Goal: Navigation & Orientation: Find specific page/section

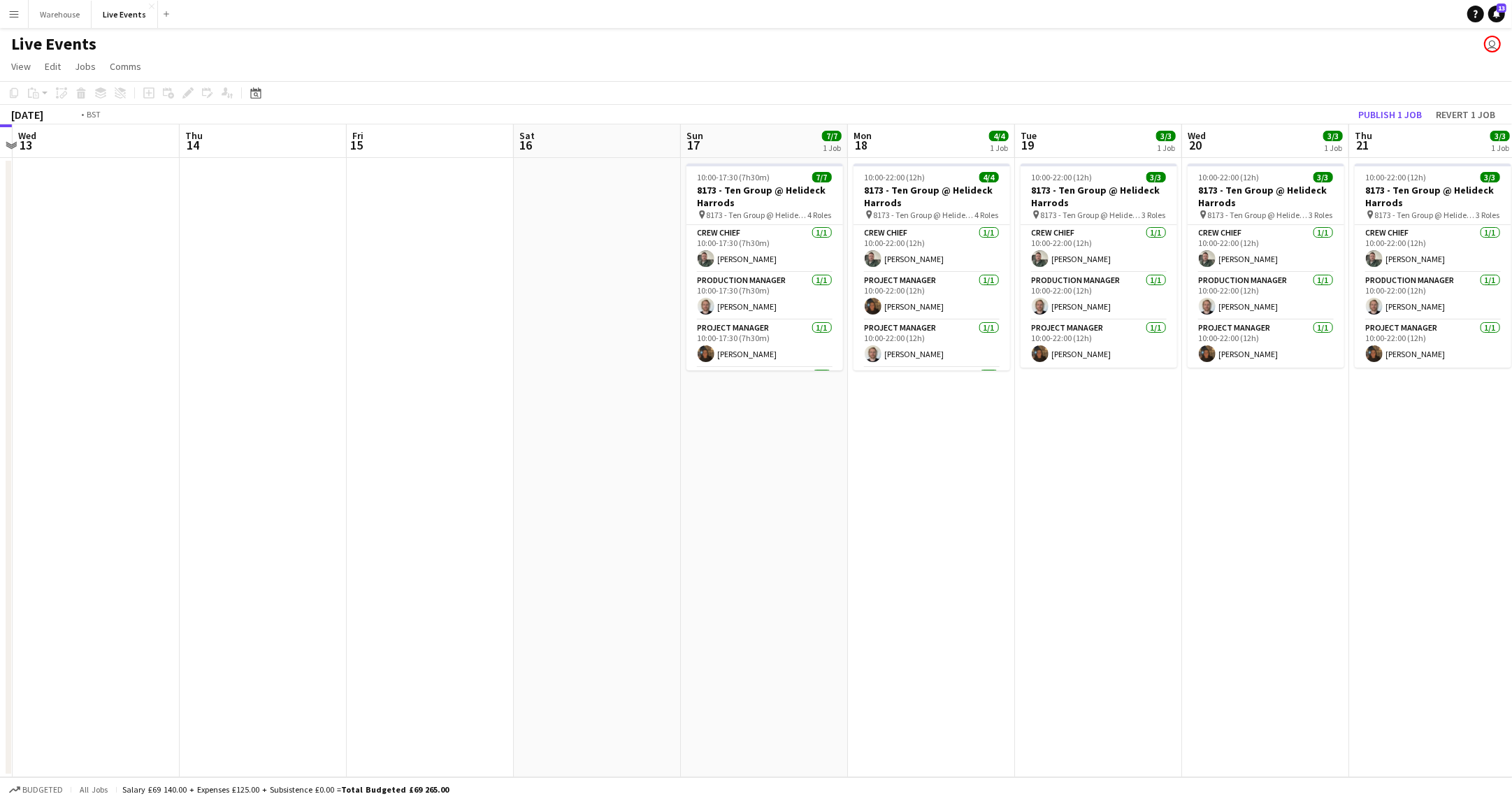
drag, startPoint x: 775, startPoint y: 423, endPoint x: 298, endPoint y: 447, distance: 477.6
click at [80, 454] on app-calendar-viewport "Sat 9 29/29 3 Jobs Sun 10 8/8 1 Job Mon 11 Tue 12 Wed 13 Thu 14 Fri 15 Sat 16 S…" at bounding box center [756, 450] width 1512 height 653
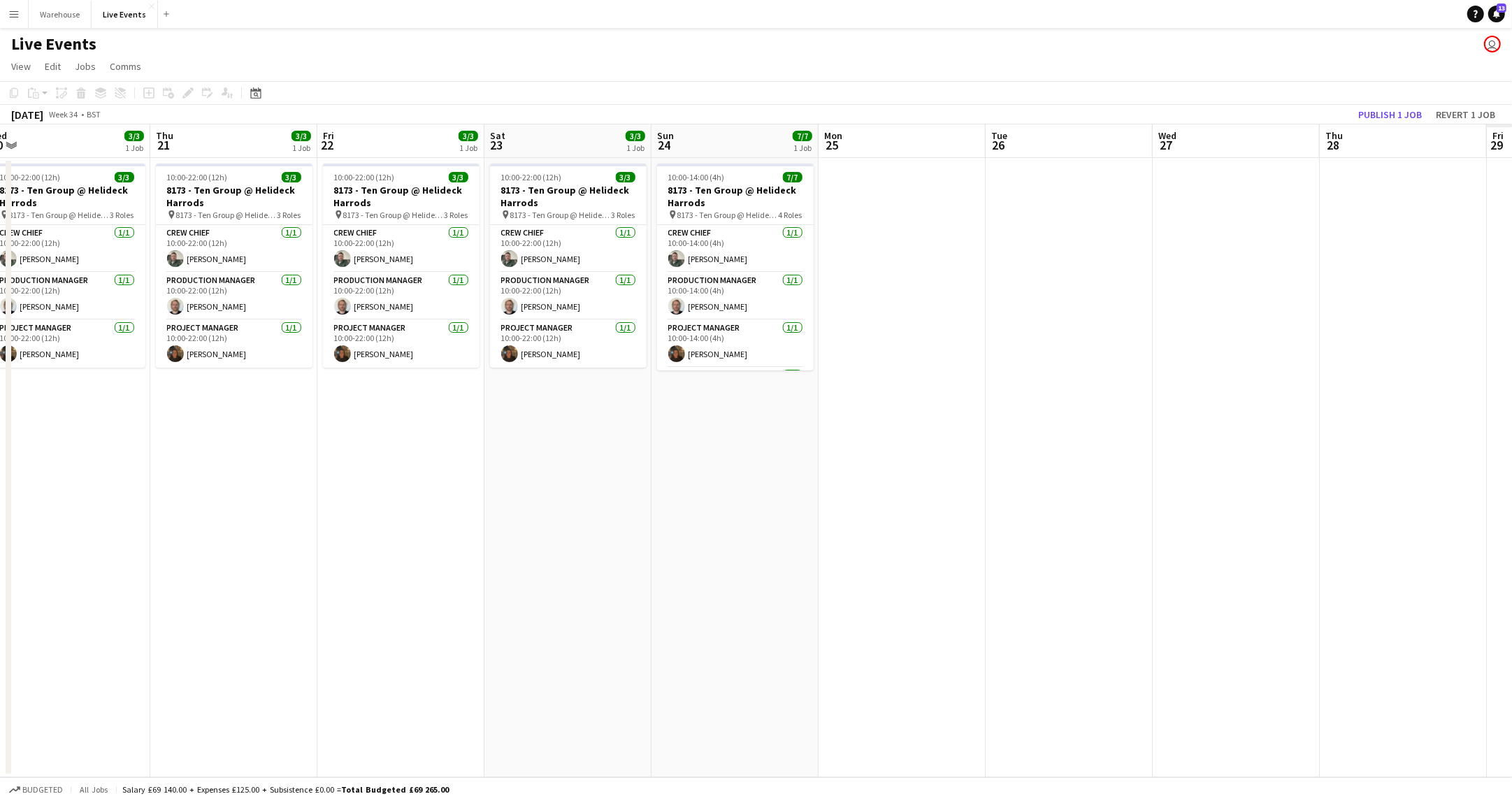
drag, startPoint x: 896, startPoint y: 535, endPoint x: 310, endPoint y: 535, distance: 586.0
click at [310, 535] on app-calendar-viewport "Sat 16 Sun 17 7/7 1 Job Mon 18 4/4 1 Job Tue 19 3/3 1 Job Wed 20 3/3 1 Job Thu …" at bounding box center [756, 450] width 1512 height 653
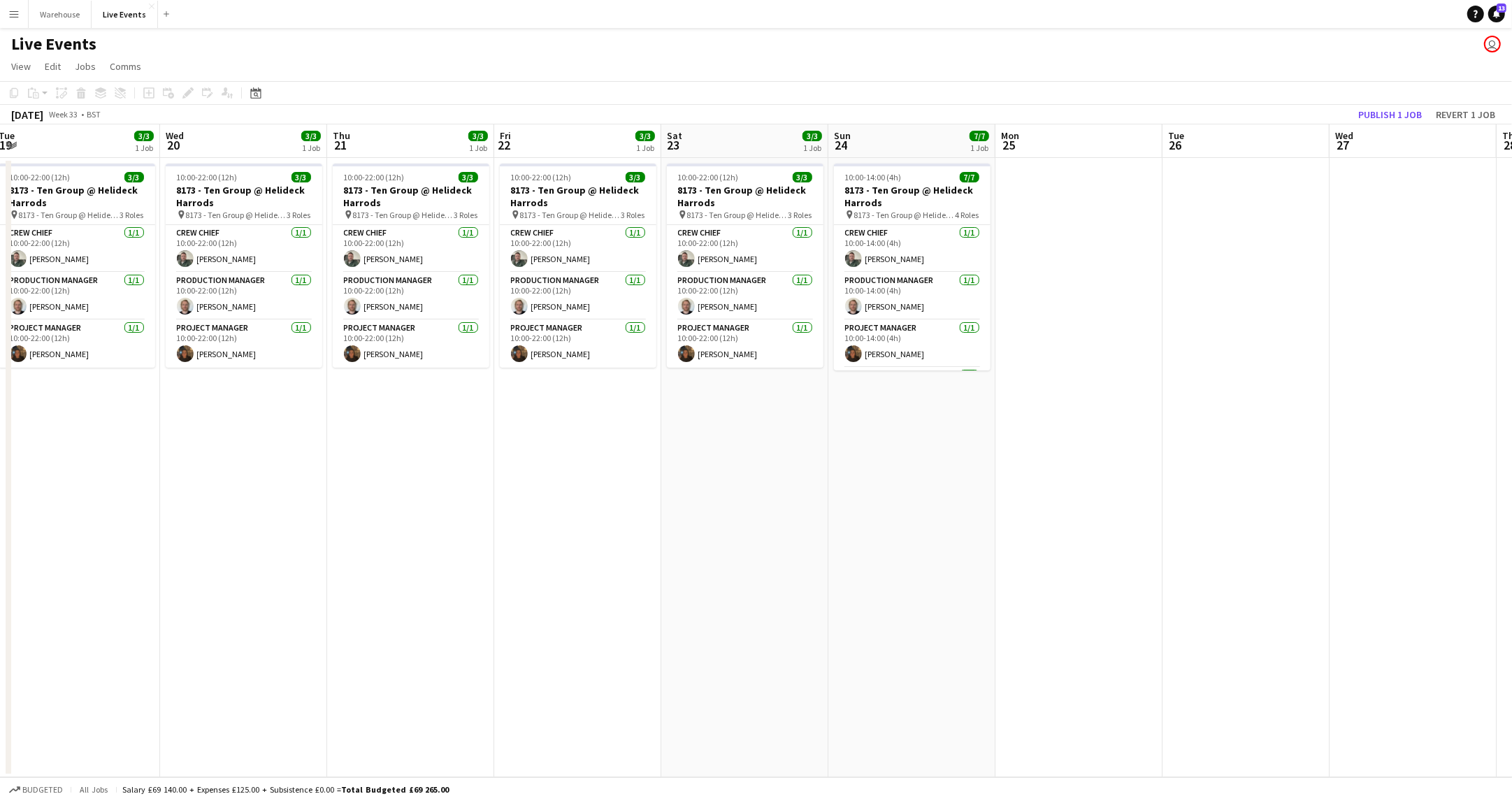
drag, startPoint x: 978, startPoint y: 543, endPoint x: 476, endPoint y: 533, distance: 502.1
click at [313, 555] on app-calendar-viewport "Sat 16 Sun 17 7/7 1 Job Mon 18 4/4 1 Job Tue 19 3/3 1 Job Wed 20 3/3 1 Job Thu …" at bounding box center [756, 450] width 1512 height 653
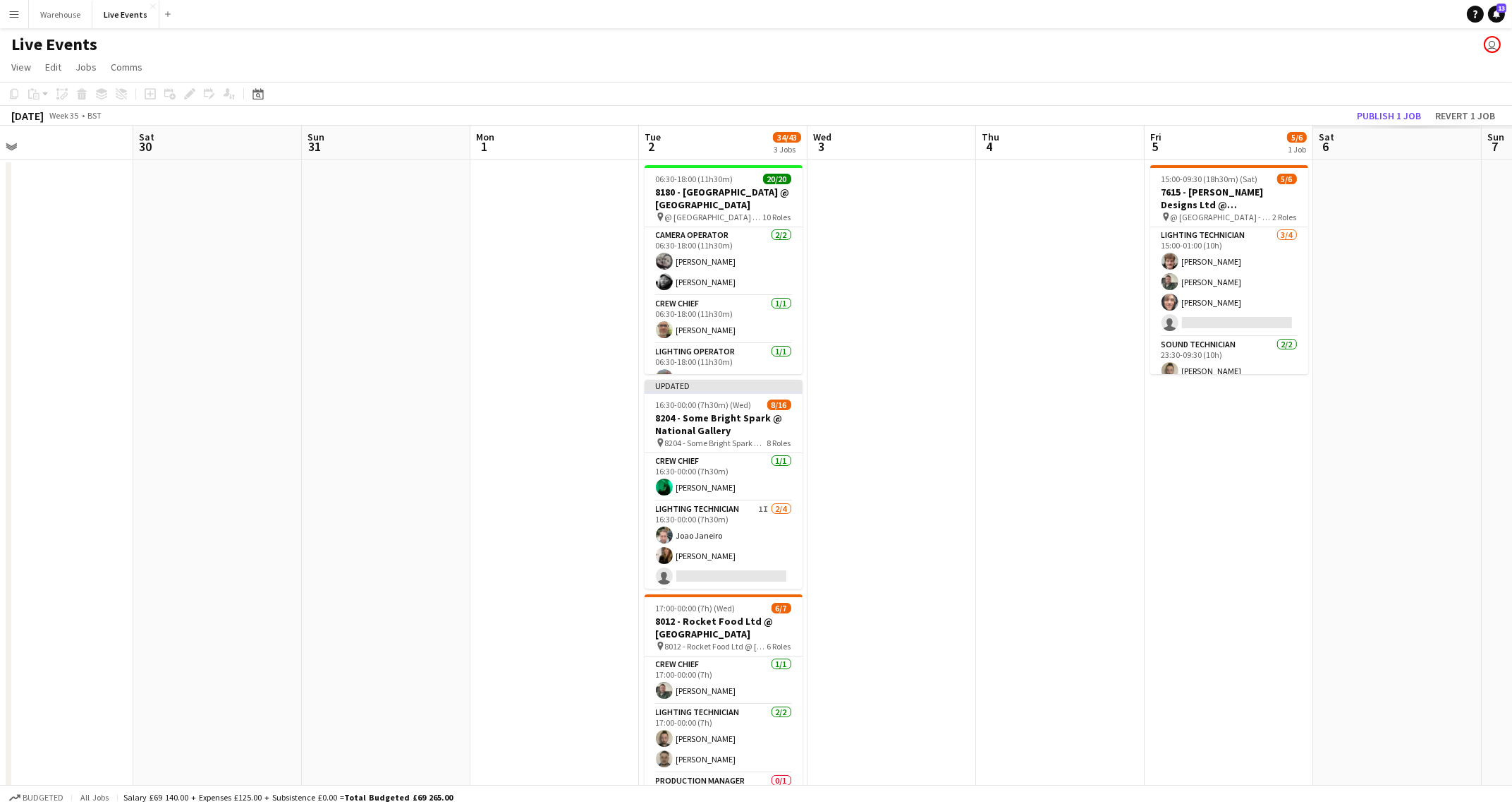
drag, startPoint x: 838, startPoint y: 547, endPoint x: 607, endPoint y: 521, distance: 232.5
click at [241, 560] on app-calendar-viewport "Mon 25 Tue 26 Wed 27 Thu 28 Fri 29 Sat 30 Sun 31 Mon 1 Tue 2 34/43 3 Jobs Wed 3…" at bounding box center [756, 478] width 1512 height 706
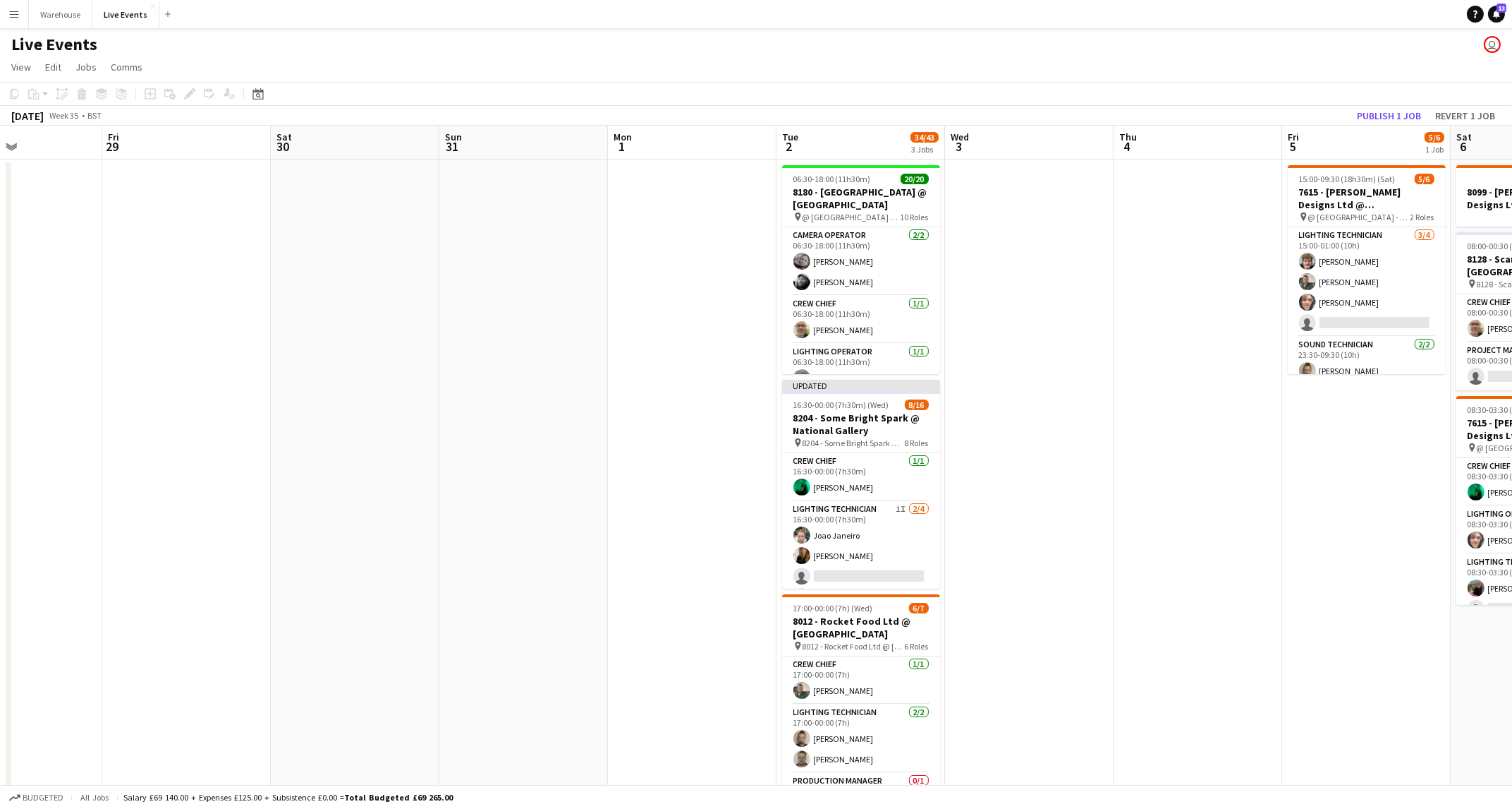
drag, startPoint x: 1070, startPoint y: 531, endPoint x: 404, endPoint y: 555, distance: 666.4
click at [362, 568] on app-calendar-viewport "Mon 25 Tue 26 Wed 27 Thu 28 Fri 29 Sat 30 Sun 31 Mon 1 Tue 2 34/43 3 Jobs Wed 3…" at bounding box center [756, 478] width 1512 height 706
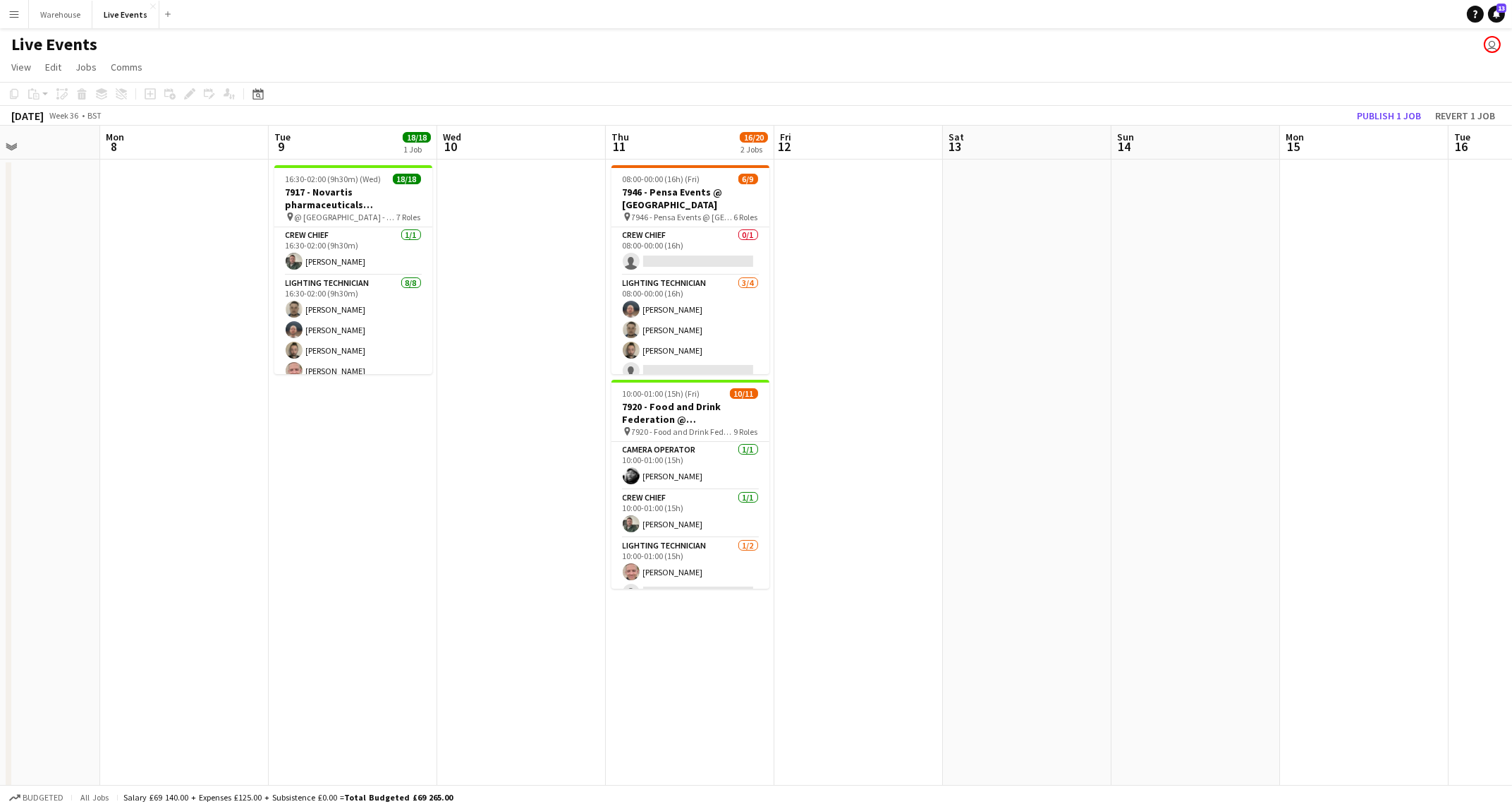
drag, startPoint x: 500, startPoint y: 591, endPoint x: 256, endPoint y: 599, distance: 244.1
click at [256, 599] on app-calendar-viewport "Thu 4 Fri 5 5/6 1 Job Sat 6 11/15 3 Jobs Sun 7 Mon 8 Tue 9 18/18 1 Job Wed 10 T…" at bounding box center [756, 478] width 1512 height 706
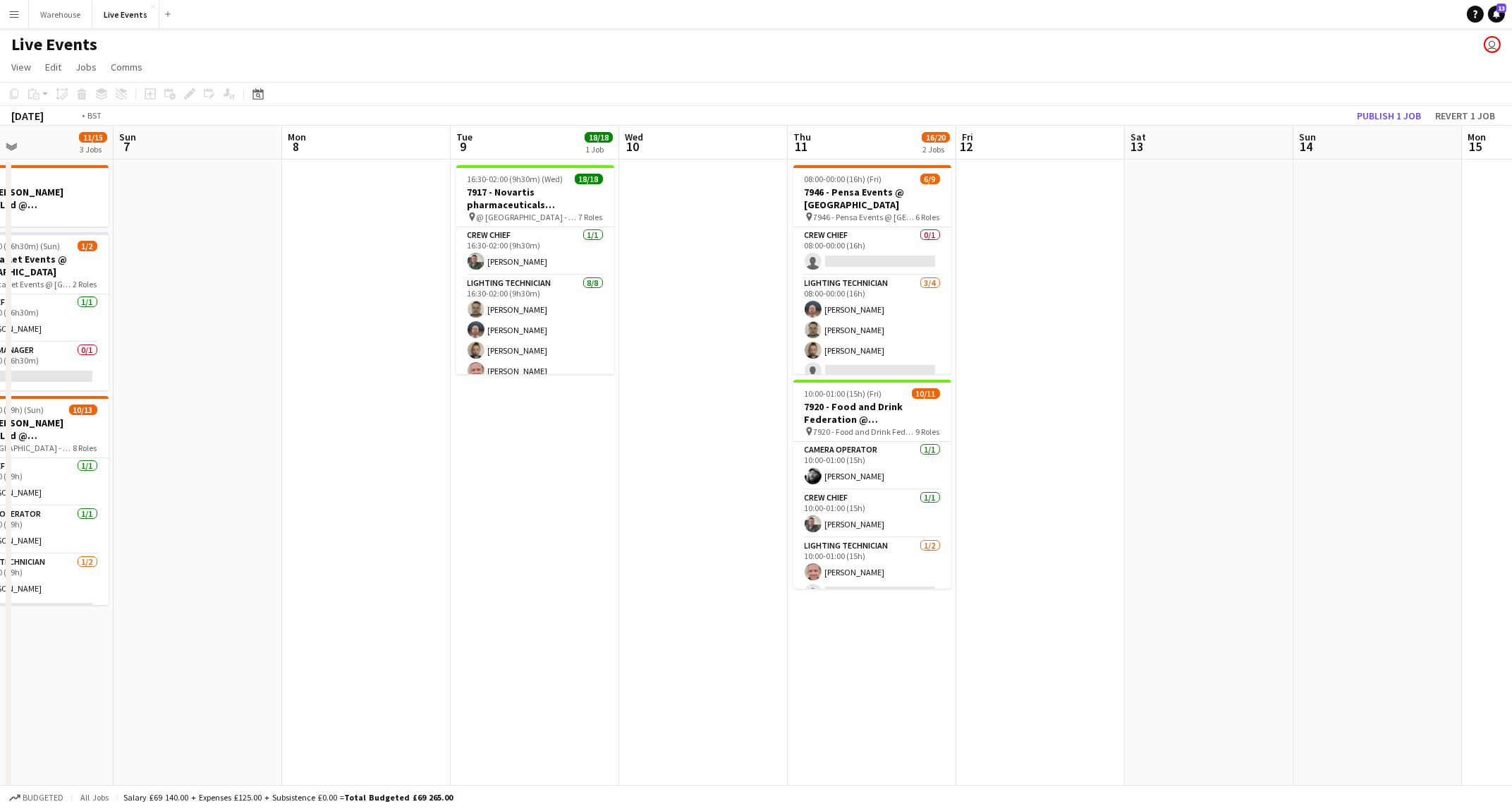
drag, startPoint x: 1166, startPoint y: 571, endPoint x: 185, endPoint y: 618, distance: 982.1
click at [178, 621] on app-calendar-viewport "Thu 4 Fri 5 5/6 1 Job Sat 6 11/15 3 Jobs Sun 7 Mon 8 Tue 9 18/18 1 Job Wed 10 T…" at bounding box center [756, 478] width 1512 height 706
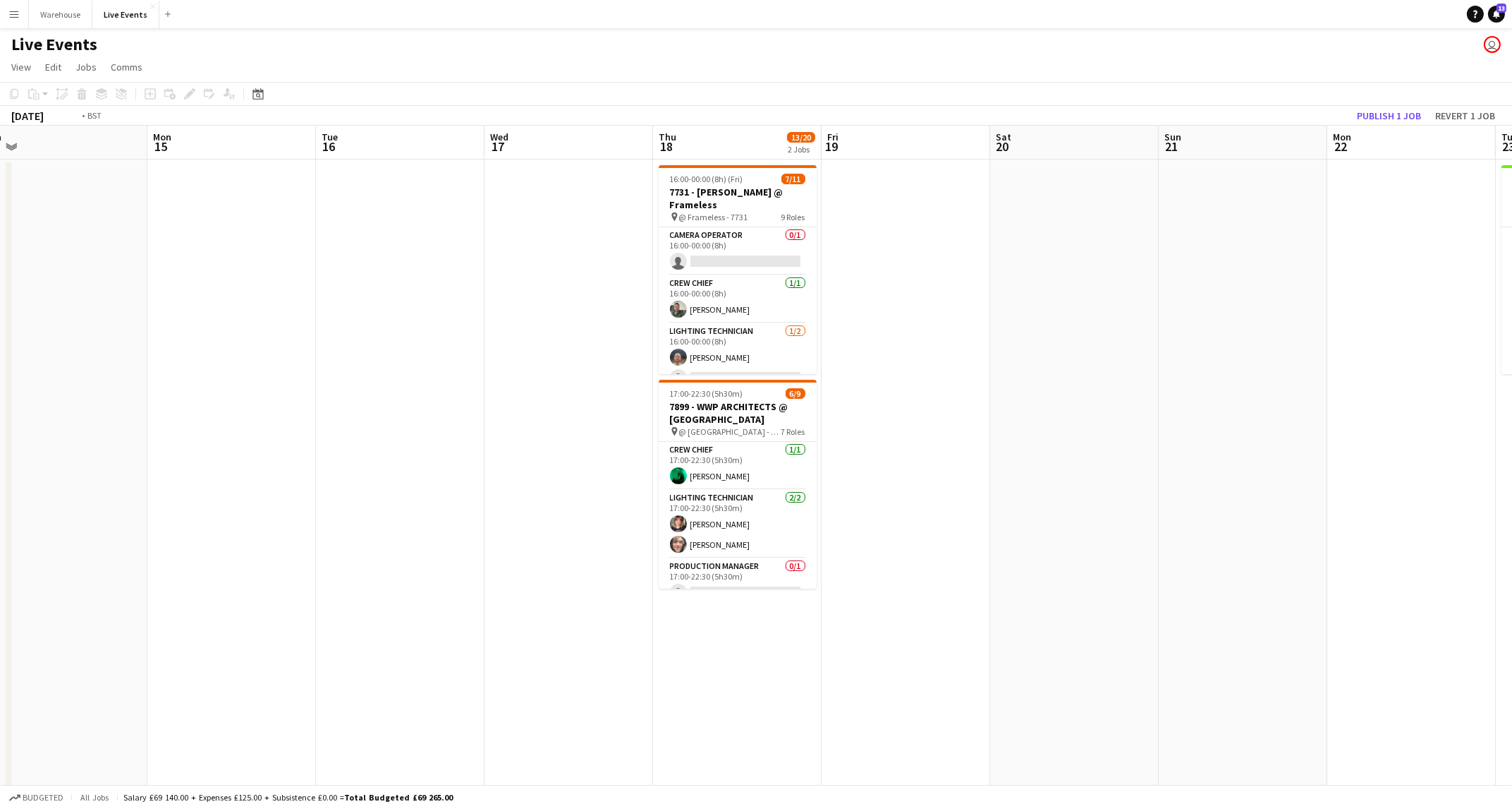
drag, startPoint x: 1179, startPoint y: 574, endPoint x: 148, endPoint y: 599, distance: 1031.3
click at [23, 621] on app-calendar-viewport "Thu 11 16/20 2 Jobs Fri 12 Sat 13 Sun 14 Mon 15 Tue 16 Wed 17 Thu 18 13/20 2 Jo…" at bounding box center [756, 478] width 1512 height 706
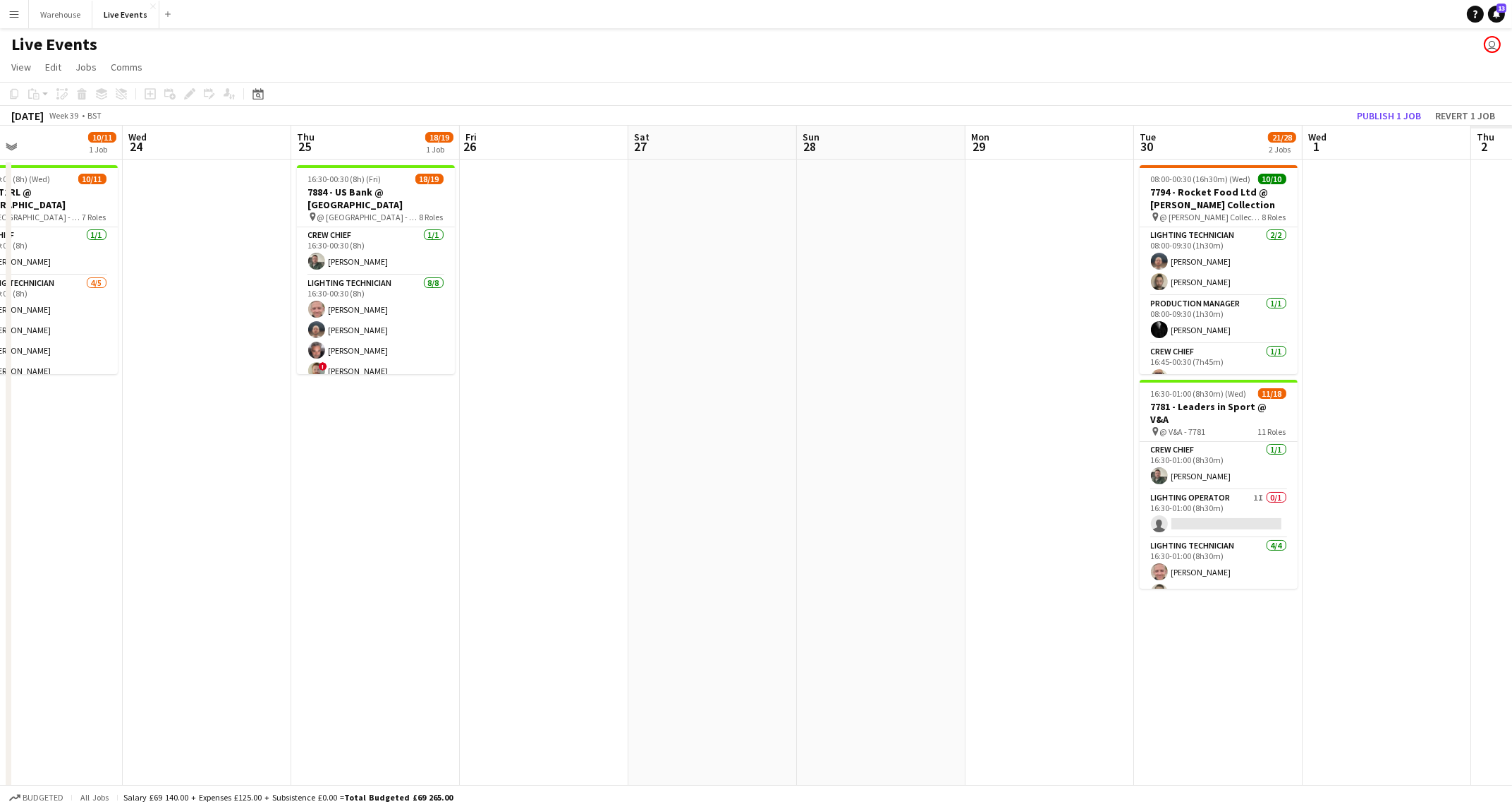
drag, startPoint x: 958, startPoint y: 608, endPoint x: 320, endPoint y: 618, distance: 638.1
click at [320, 618] on app-calendar-viewport "Fri 19 Sat 20 Sun 21 Mon 22 Tue 23 10/11 1 Job Wed 24 Thu 25 18/19 1 Job Fri 26…" at bounding box center [756, 478] width 1512 height 706
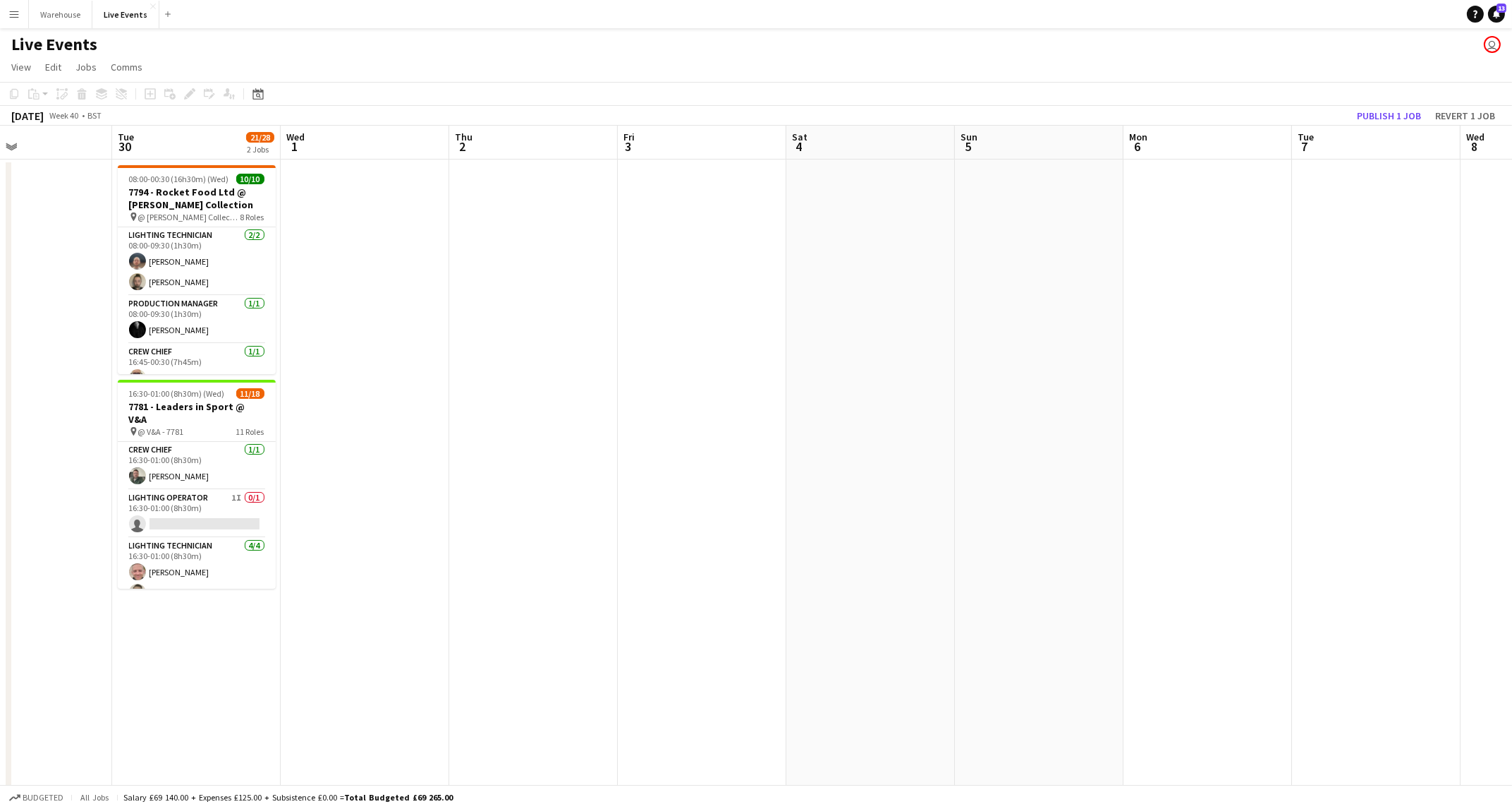
drag, startPoint x: 685, startPoint y: 618, endPoint x: 381, endPoint y: 590, distance: 305.3
click at [248, 602] on app-calendar-viewport "Thu 25 18/19 1 Job Fri 26 Sat 27 Sun 28 Mon 29 Tue 30 21/28 2 Jobs Wed 1 Thu 2 …" at bounding box center [756, 478] width 1512 height 706
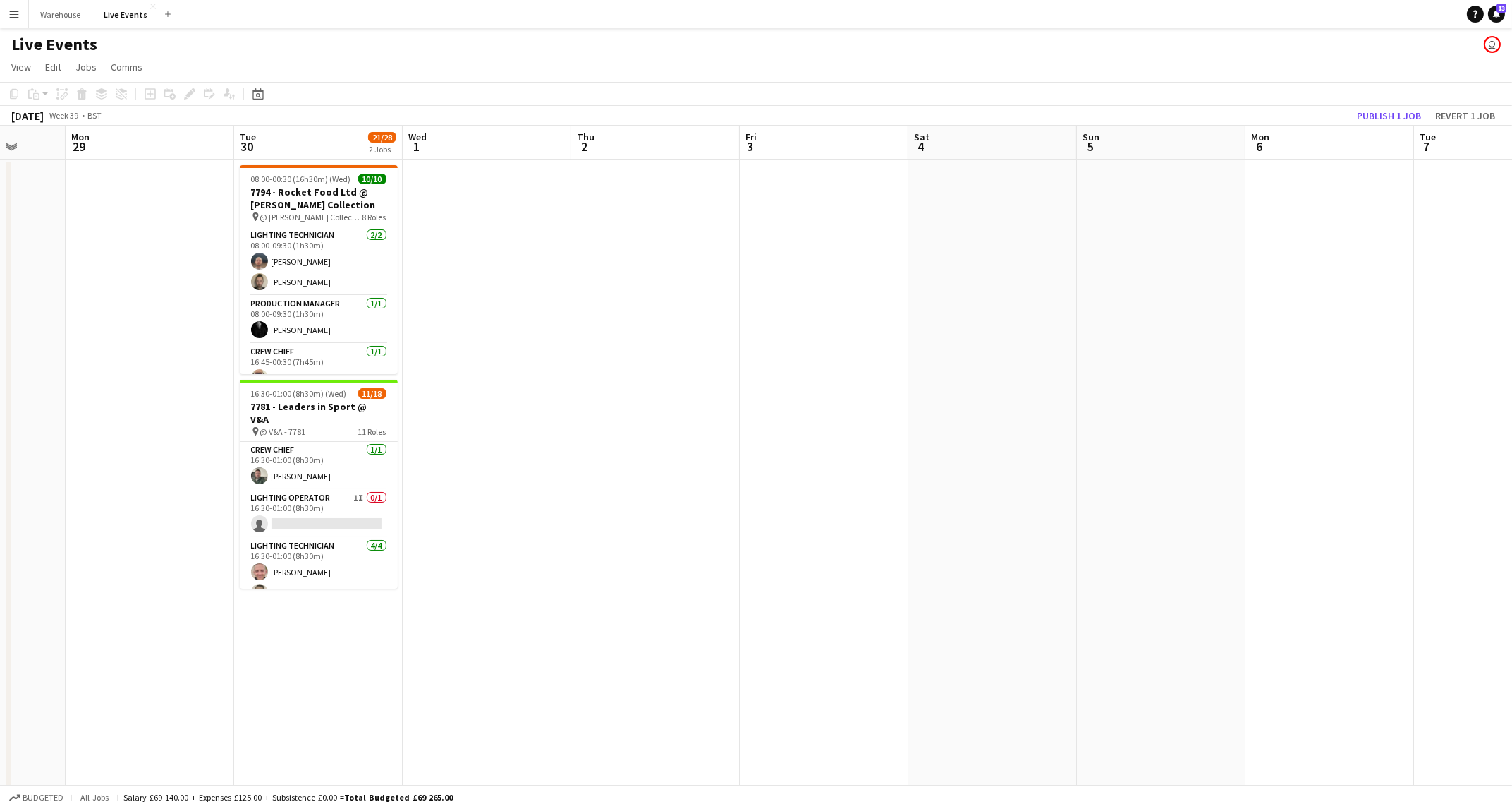
drag, startPoint x: 1186, startPoint y: 574, endPoint x: 336, endPoint y: 564, distance: 850.1
click at [263, 583] on app-calendar-viewport "Thu 25 18/19 1 Job Fri 26 Sat 27 Sun 28 Mon 29 Tue 30 21/28 2 Jobs Wed 1 Thu 2 …" at bounding box center [756, 478] width 1512 height 706
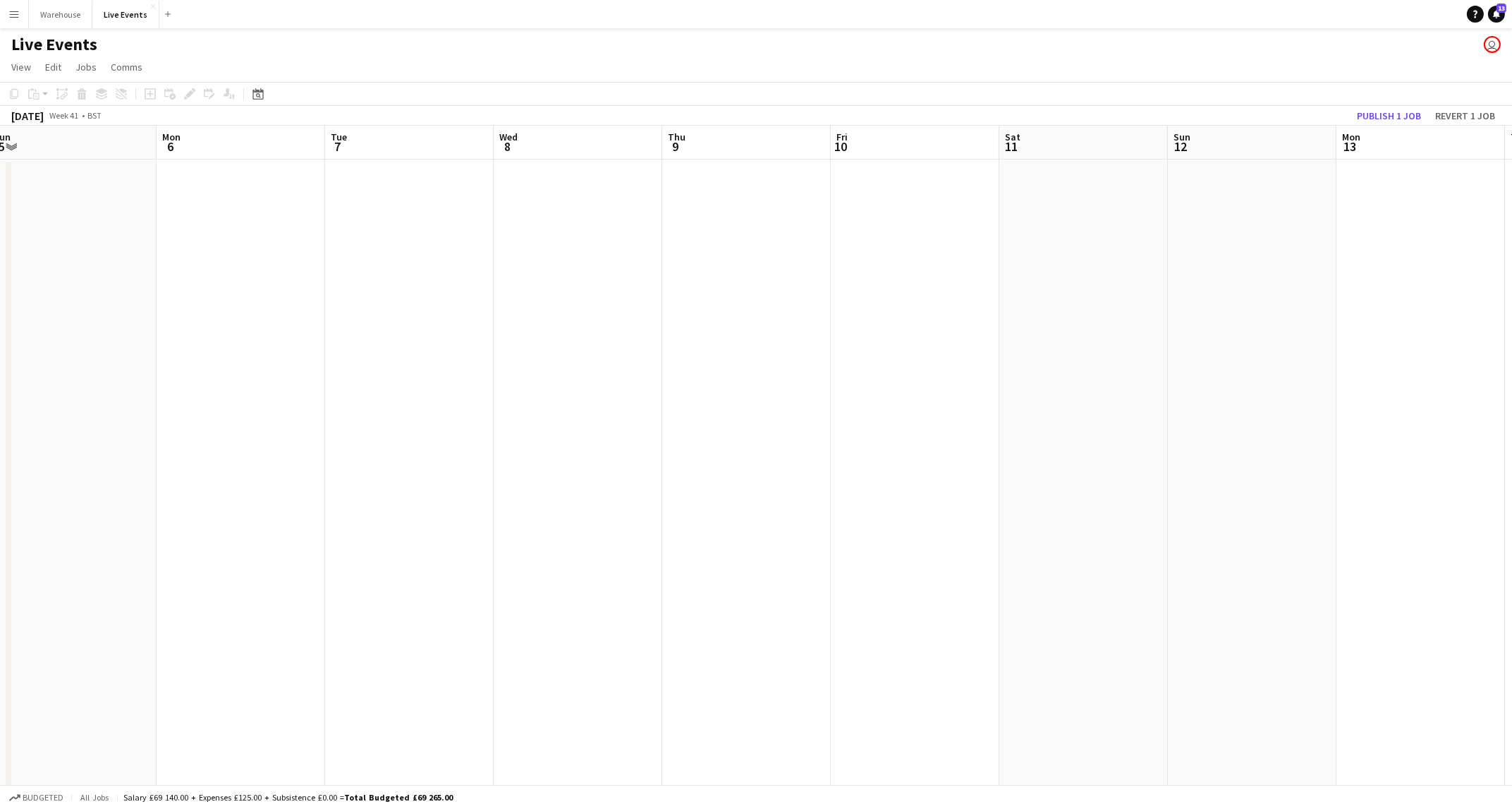
drag, startPoint x: 774, startPoint y: 543, endPoint x: 1200, endPoint y: 476, distance: 431.2
click at [1512, 450] on html "Menu Boards Boards Boards All jobs Status Workforce Workforce My Workforce Recr…" at bounding box center [756, 428] width 1512 height 855
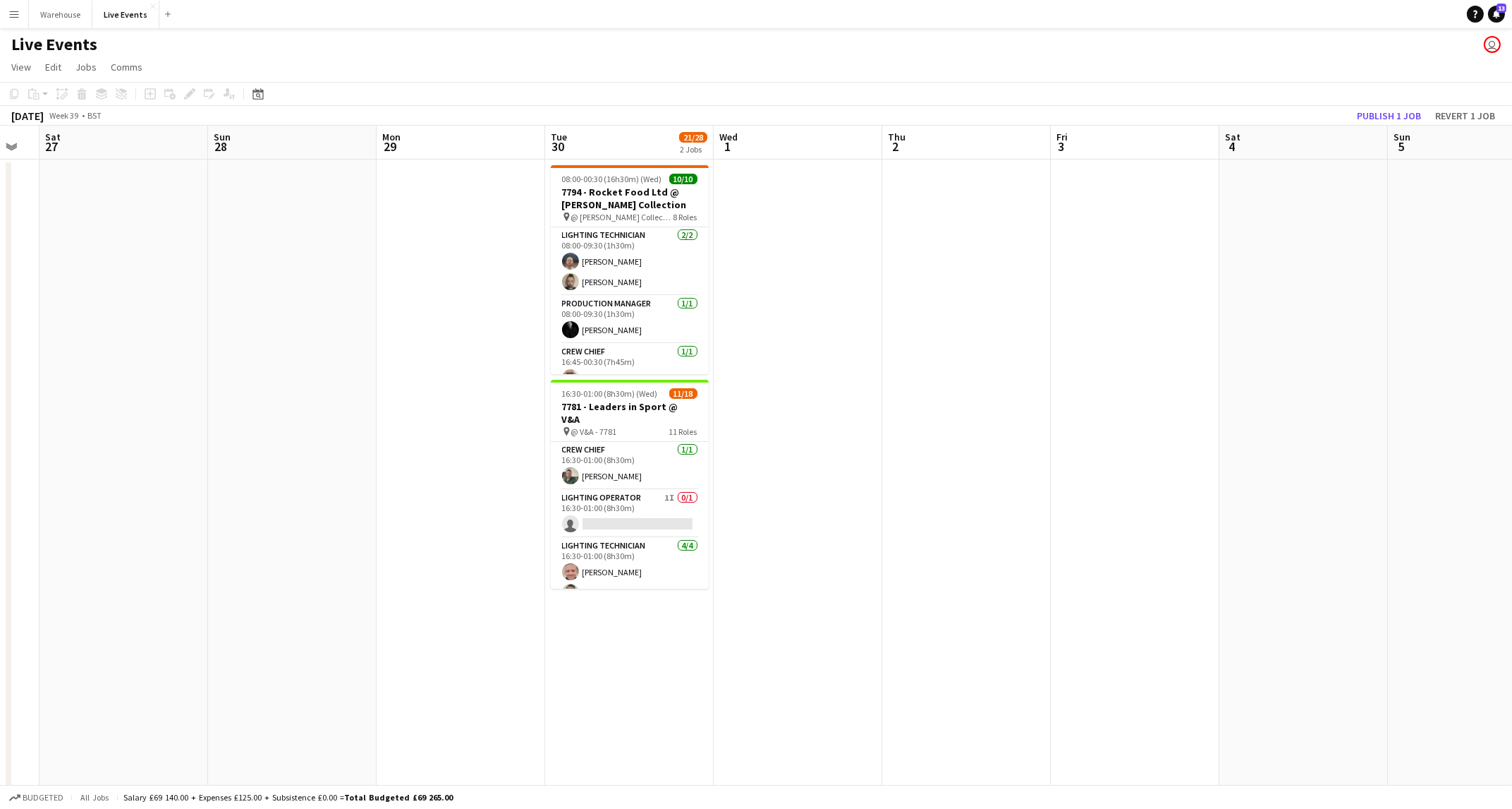
scroll to position [0, 473]
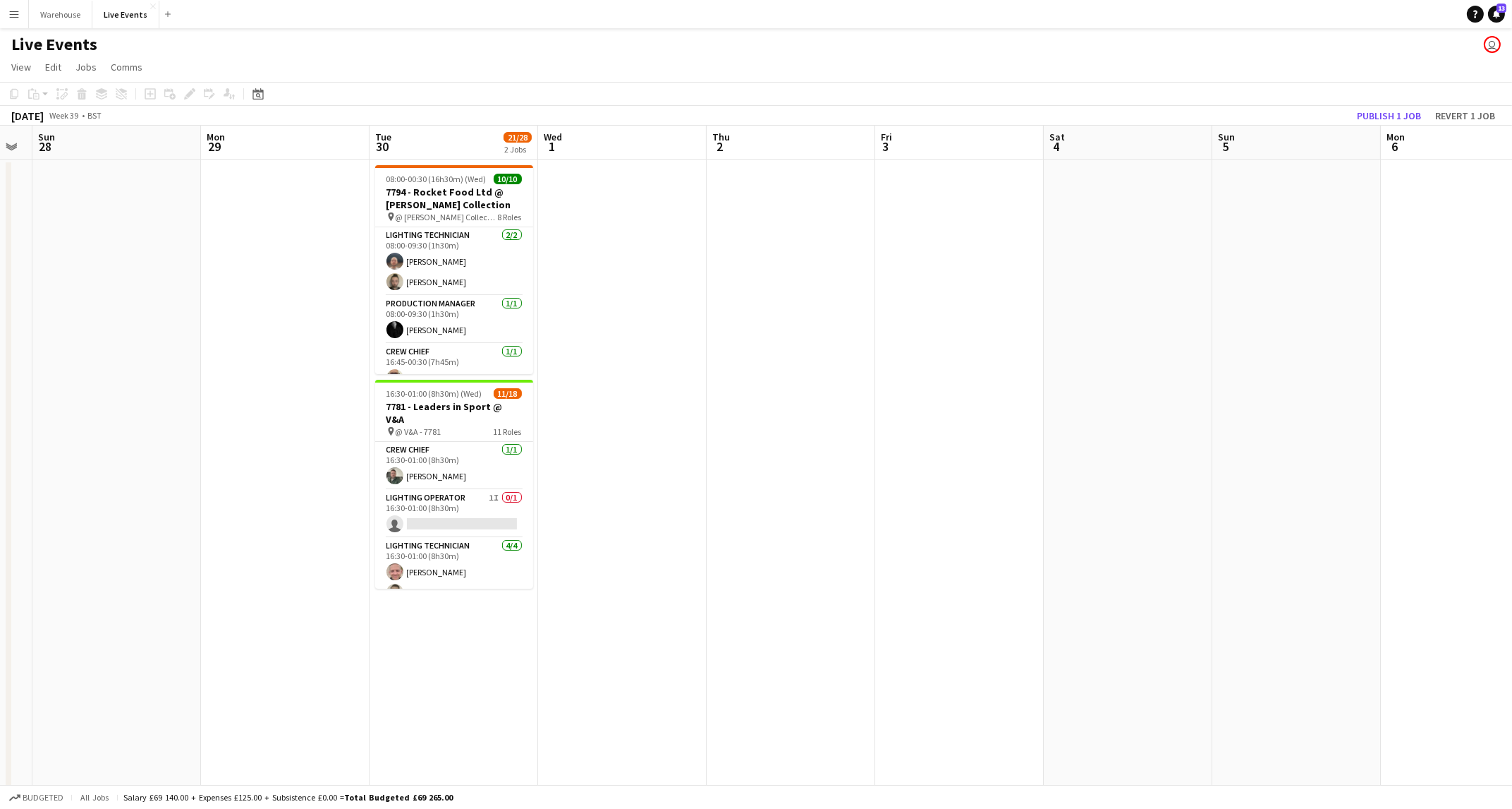
drag, startPoint x: 508, startPoint y: 539, endPoint x: 1524, endPoint y: 515, distance: 1016.3
click at [1512, 515] on html "Menu Boards Boards Boards All jobs Status Workforce Workforce My Workforce Recr…" at bounding box center [756, 428] width 1512 height 855
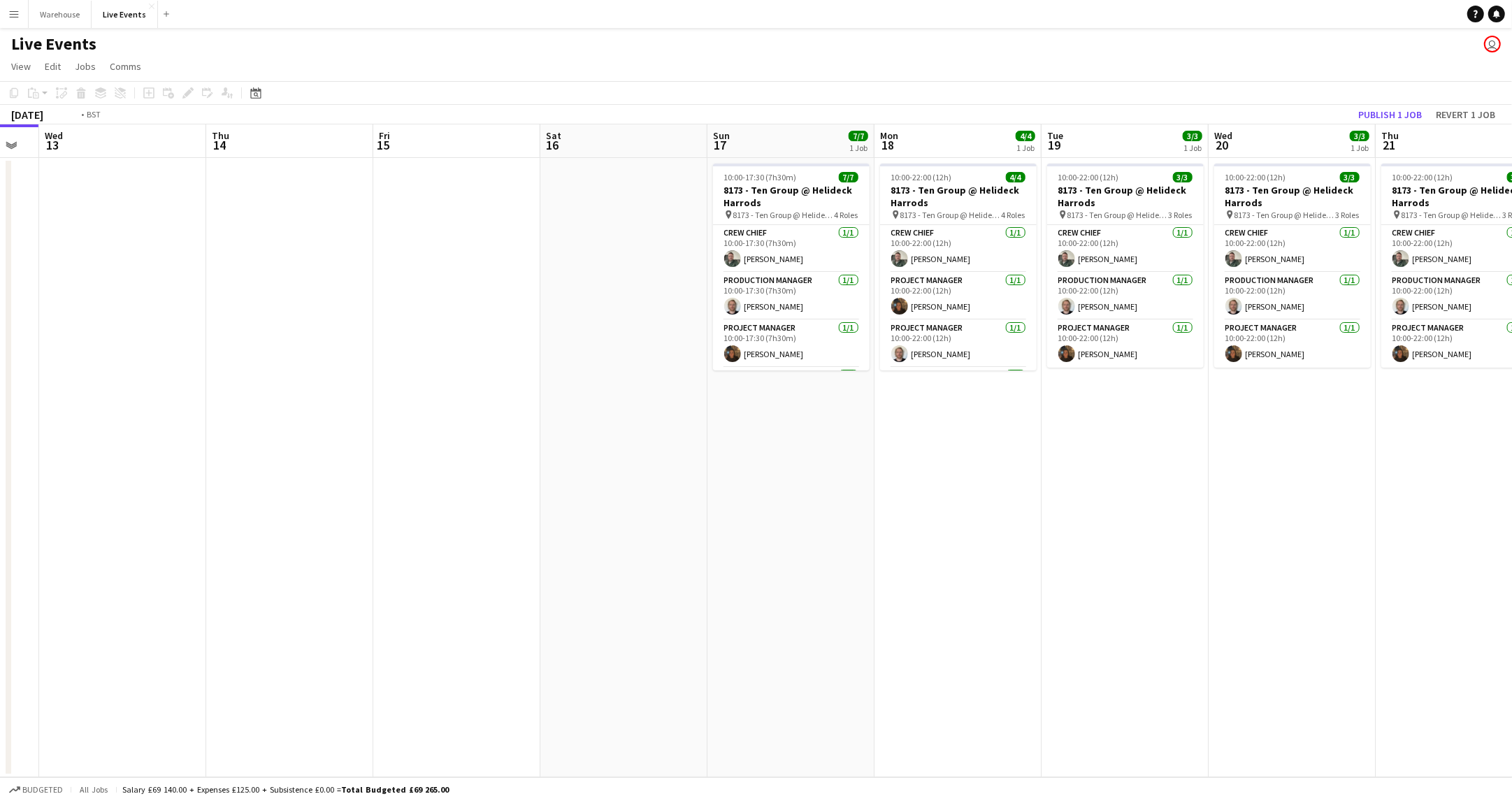
drag, startPoint x: 1144, startPoint y: 596, endPoint x: 253, endPoint y: 554, distance: 892.0
click at [179, 554] on app-calendar-viewport "Sat 9 29/29 3 Jobs Sun 10 8/8 1 Job Mon 11 Tue 12 Wed 13 Thu 14 Fri 15 Sat 16 S…" at bounding box center [756, 450] width 1512 height 653
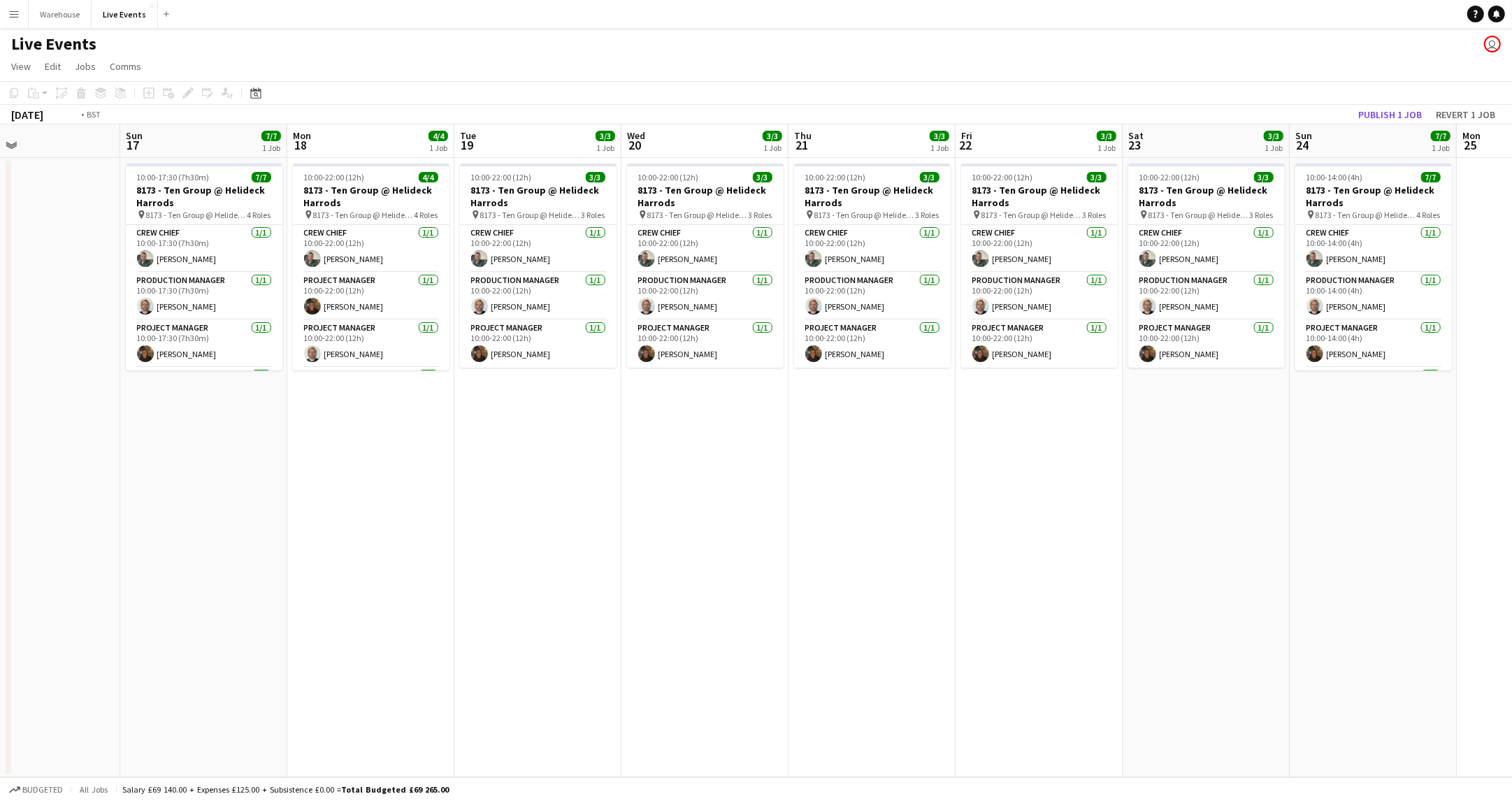
drag, startPoint x: 849, startPoint y: 607, endPoint x: 441, endPoint y: 621, distance: 408.2
click at [441, 621] on app-calendar-viewport "Wed 13 Thu 14 Fri 15 Sat 16 Sun 17 7/7 1 Job Mon 18 4/4 1 Job Tue 19 3/3 1 Job …" at bounding box center [756, 450] width 1512 height 653
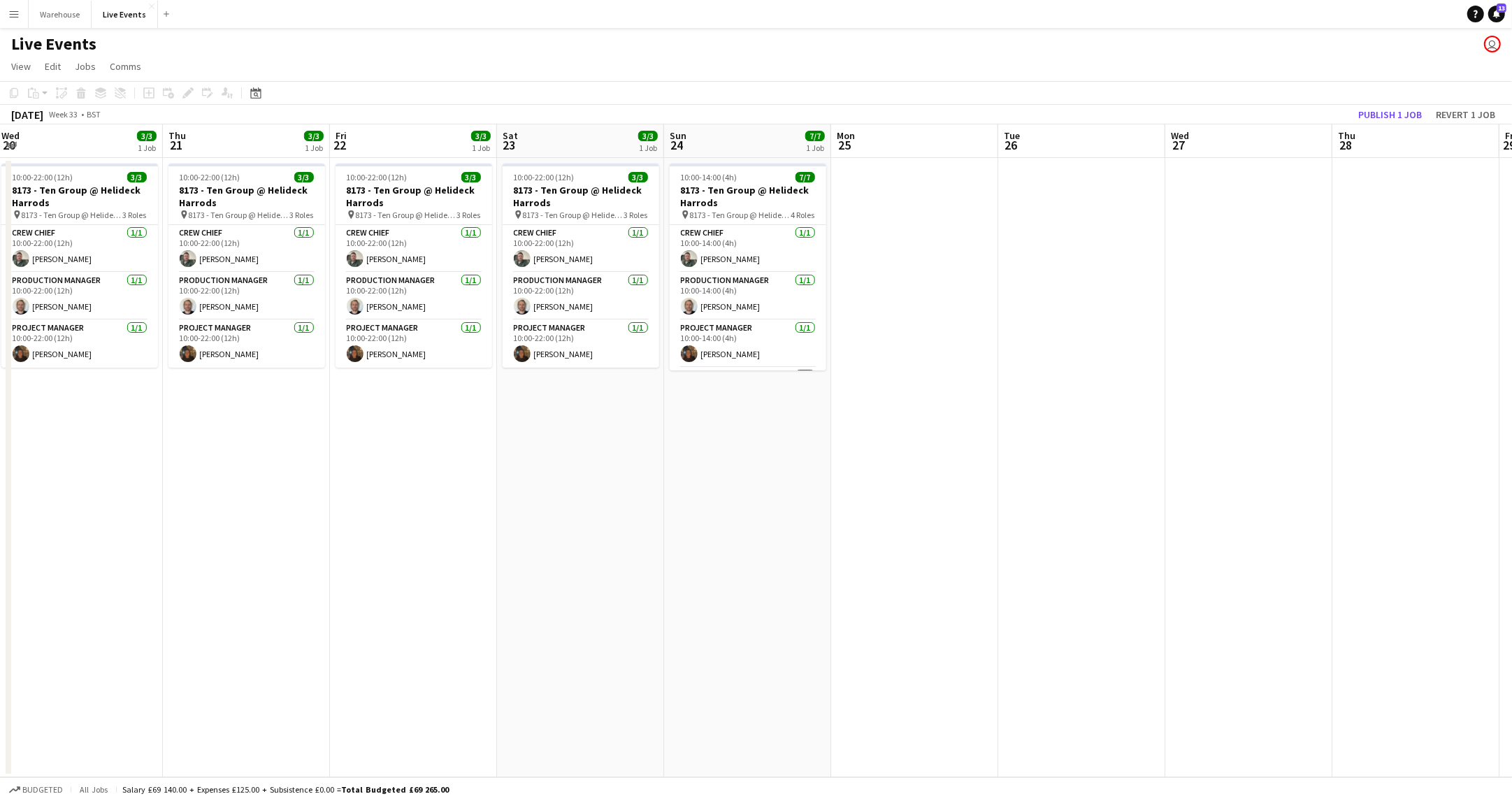
drag, startPoint x: 441, startPoint y: 621, endPoint x: 89, endPoint y: 602, distance: 352.5
click at [67, 608] on app-calendar-viewport "Sat 16 Sun 17 7/7 1 Job Mon 18 4/4 1 Job Tue 19 3/3 1 Job Wed 20 3/3 1 Job Thu …" at bounding box center [756, 450] width 1512 height 653
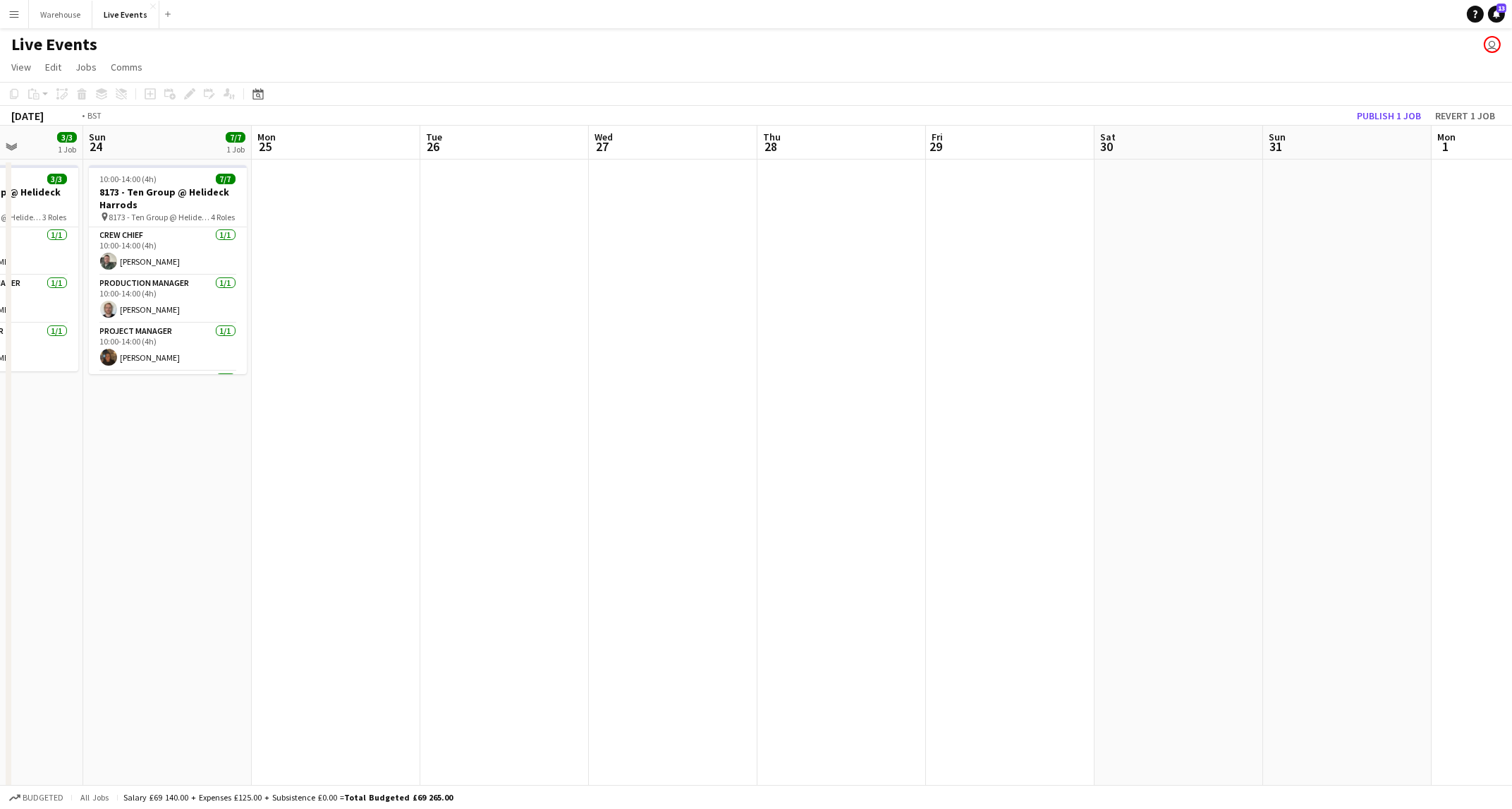
drag, startPoint x: 1008, startPoint y: 622, endPoint x: 396, endPoint y: 634, distance: 612.1
click at [378, 639] on app-calendar-viewport "Wed 20 3/3 1 Job Thu 21 3/3 1 Job Fri 22 3/3 1 Job Sat 23 3/3 1 Job Sun 24 7/7 …" at bounding box center [756, 478] width 1512 height 706
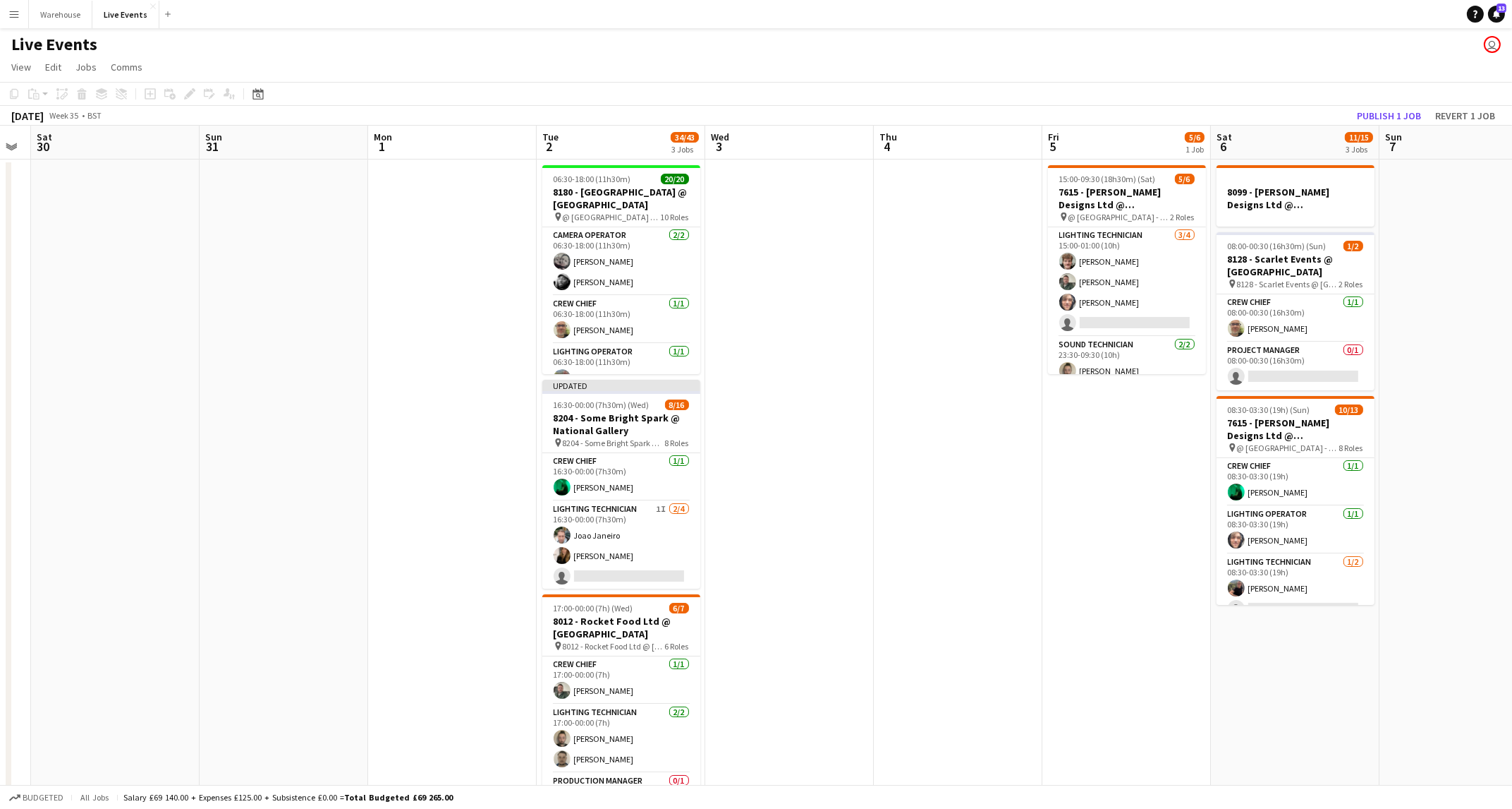
drag, startPoint x: 1088, startPoint y: 627, endPoint x: 533, endPoint y: 644, distance: 555.3
click at [533, 644] on app-calendar-viewport "Wed 27 Thu 28 Fri 29 Sat 30 Sun 31 Mon 1 Tue 2 34/43 3 Jobs Wed 3 Thu 4 Fri 5 5…" at bounding box center [756, 478] width 1512 height 706
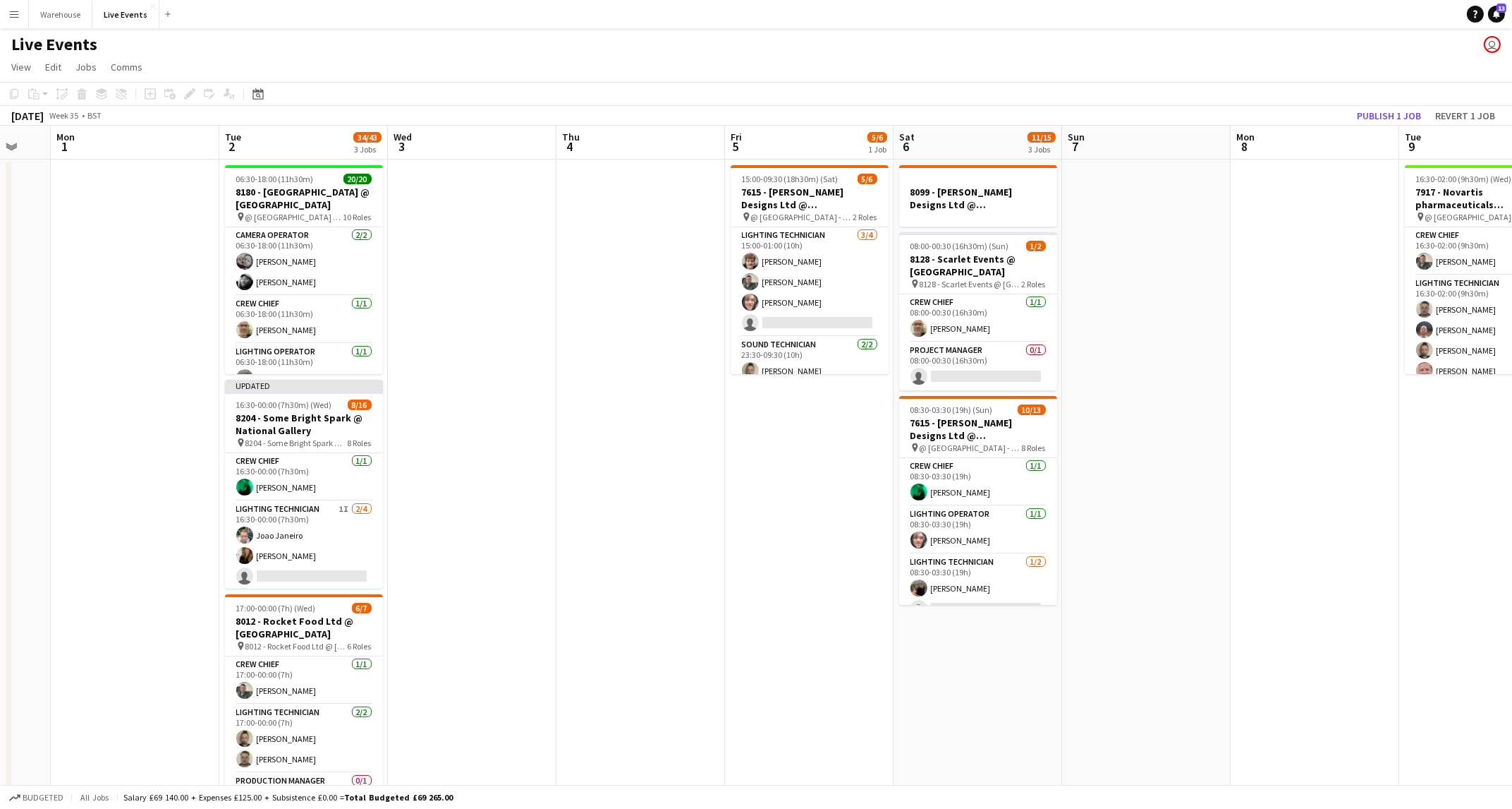
drag, startPoint x: 1244, startPoint y: 634, endPoint x: 589, endPoint y: 631, distance: 655.0
click at [589, 631] on app-calendar-viewport "Fri 29 Sat 30 Sun 31 Mon 1 Tue 2 34/43 3 Jobs Wed 3 Thu 4 Fri 5 5/6 1 Job Sat 6…" at bounding box center [756, 478] width 1512 height 706
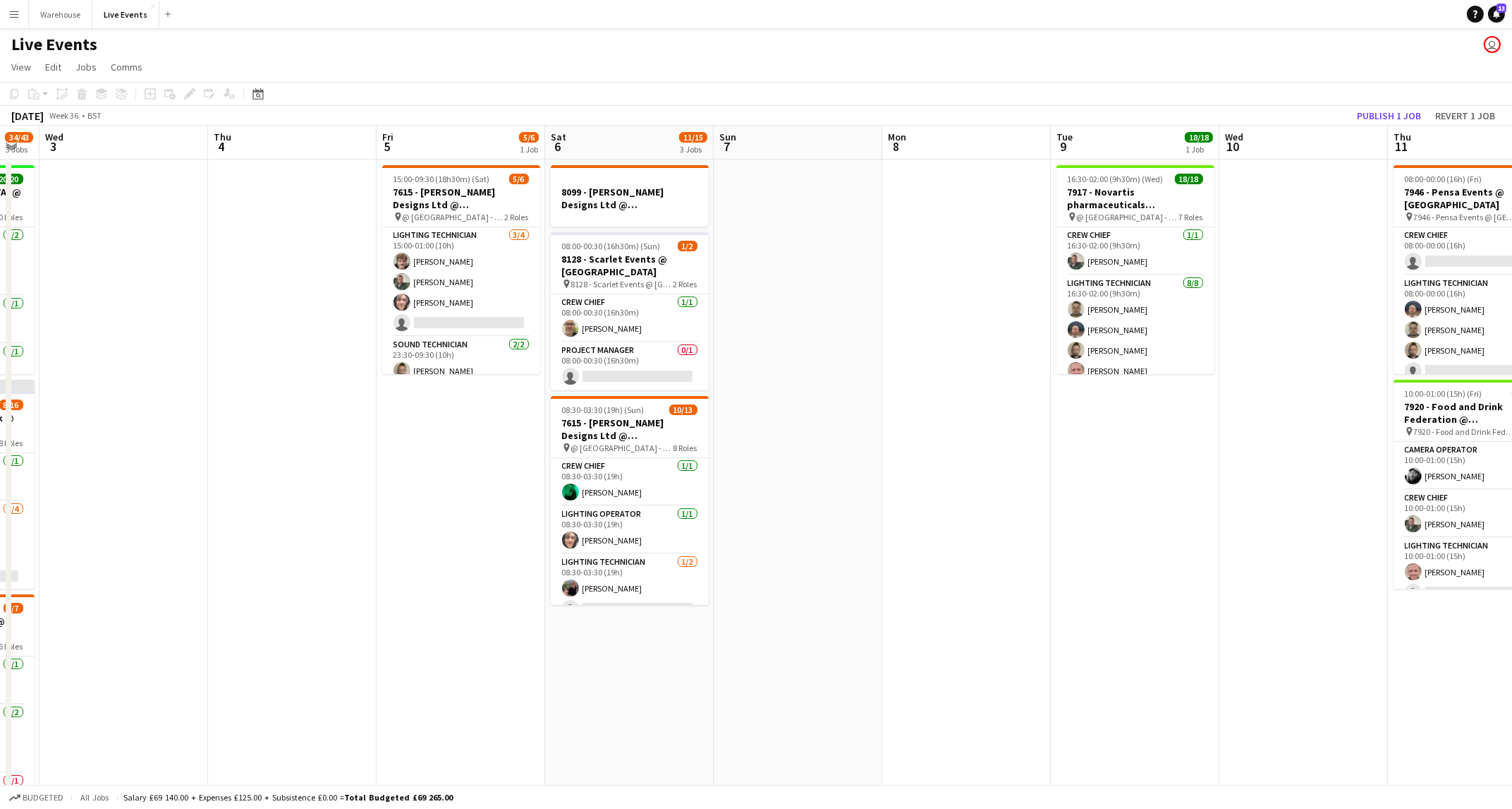
drag, startPoint x: 1084, startPoint y: 641, endPoint x: 593, endPoint y: 627, distance: 491.2
click at [458, 643] on app-calendar-viewport "Sun 31 Mon 1 Tue 2 34/43 3 Jobs Wed 3 Thu 4 Fri 5 5/6 1 Job Sat 6 11/15 3 Jobs …" at bounding box center [756, 478] width 1512 height 706
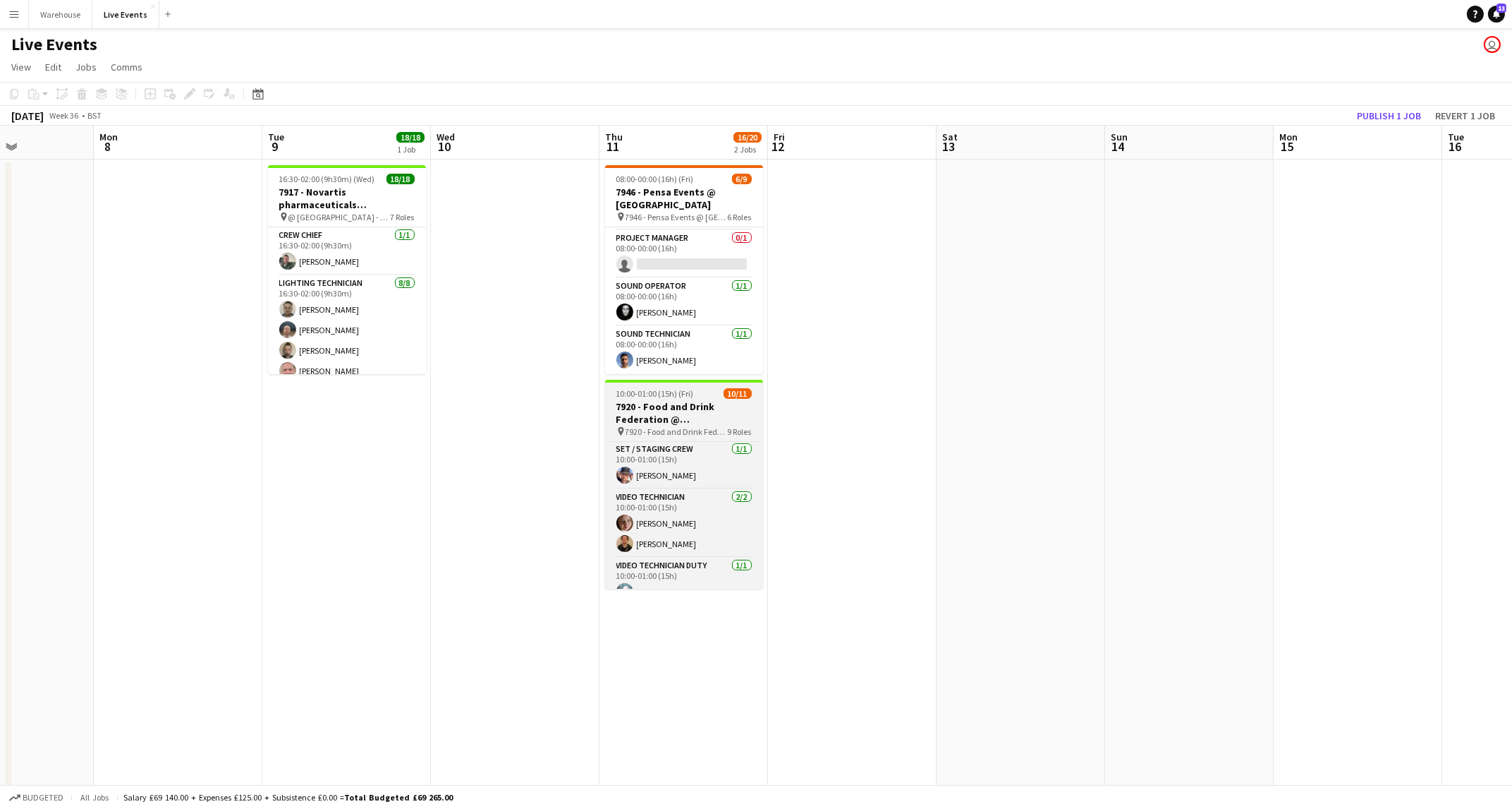
scroll to position [327, 0]
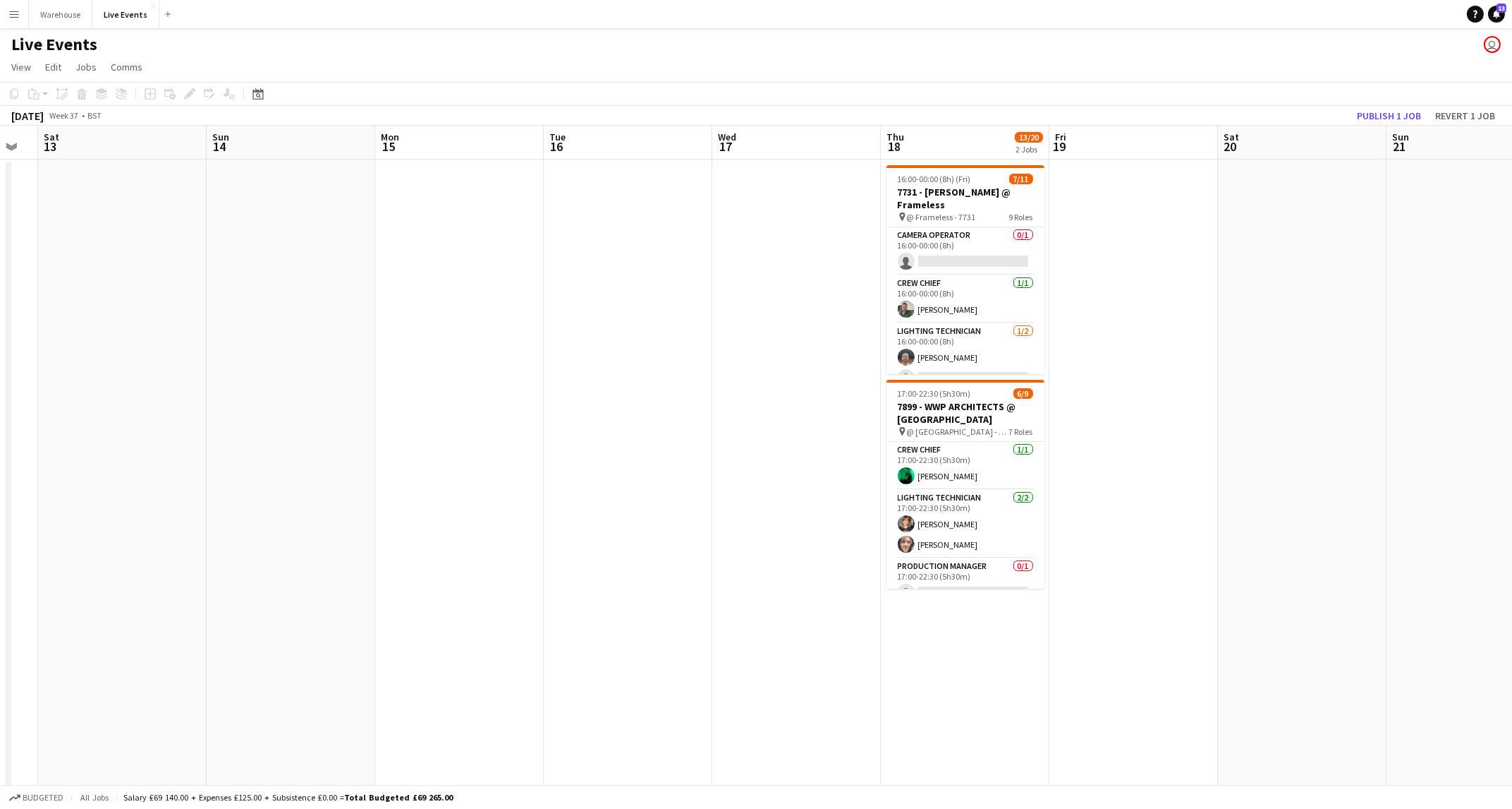
drag, startPoint x: 1219, startPoint y: 572, endPoint x: 497, endPoint y: 589, distance: 722.2
click at [411, 598] on app-calendar-viewport "Wed 10 Thu 11 16/20 2 Jobs Fri 12 Sat 13 Sun 14 Mon 15 Tue 16 Wed 17 Thu 18 13/…" at bounding box center [756, 478] width 1512 height 706
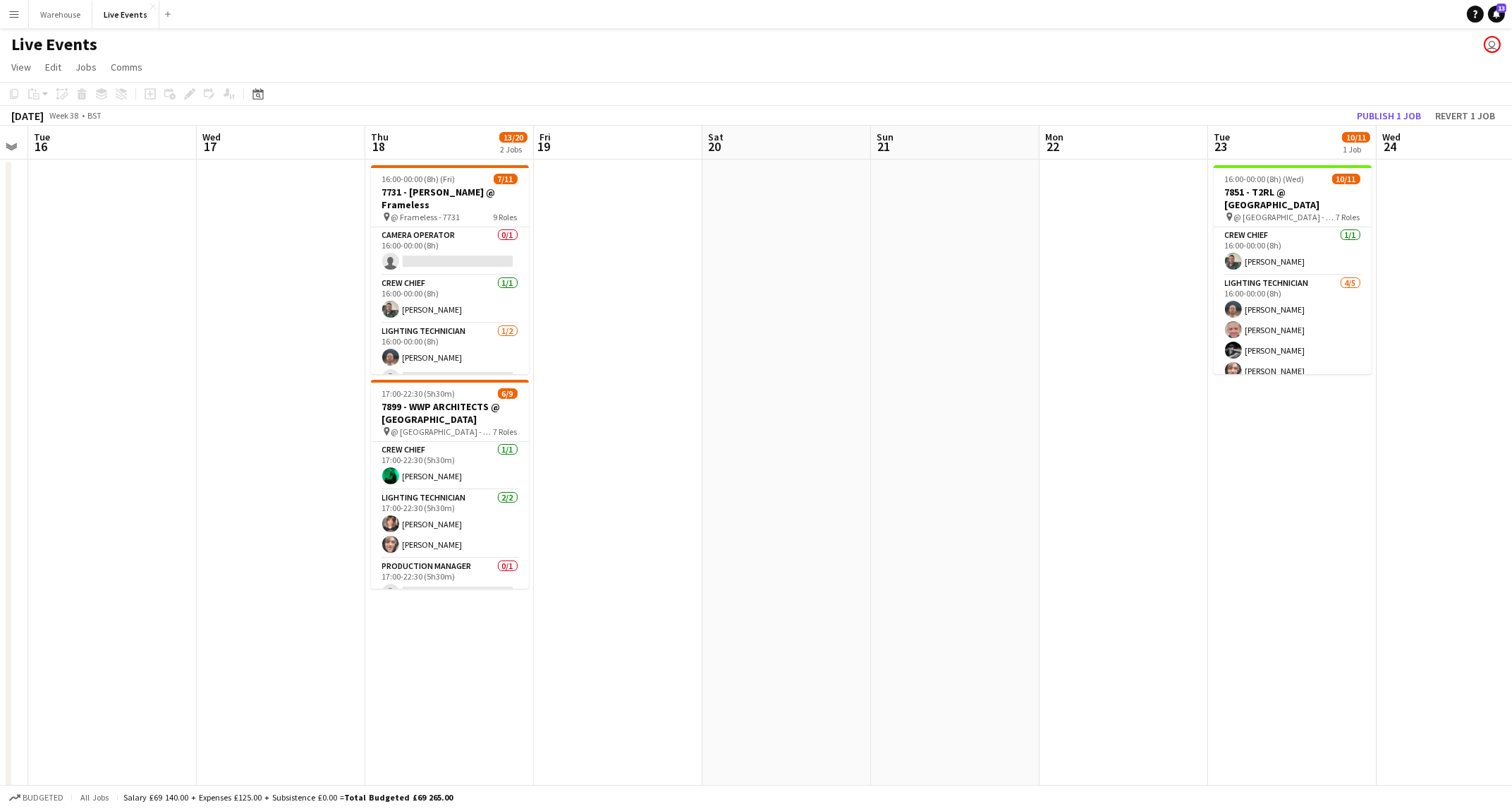
drag, startPoint x: 659, startPoint y: 590, endPoint x: 675, endPoint y: 586, distance: 16.5
click at [135, 597] on app-calendar-viewport "Fri 12 Sat 13 Sun 14 Mon 15 Tue 16 Wed 17 Thu 18 13/20 2 Jobs Fri 19 Sat 20 Sun…" at bounding box center [756, 478] width 1512 height 706
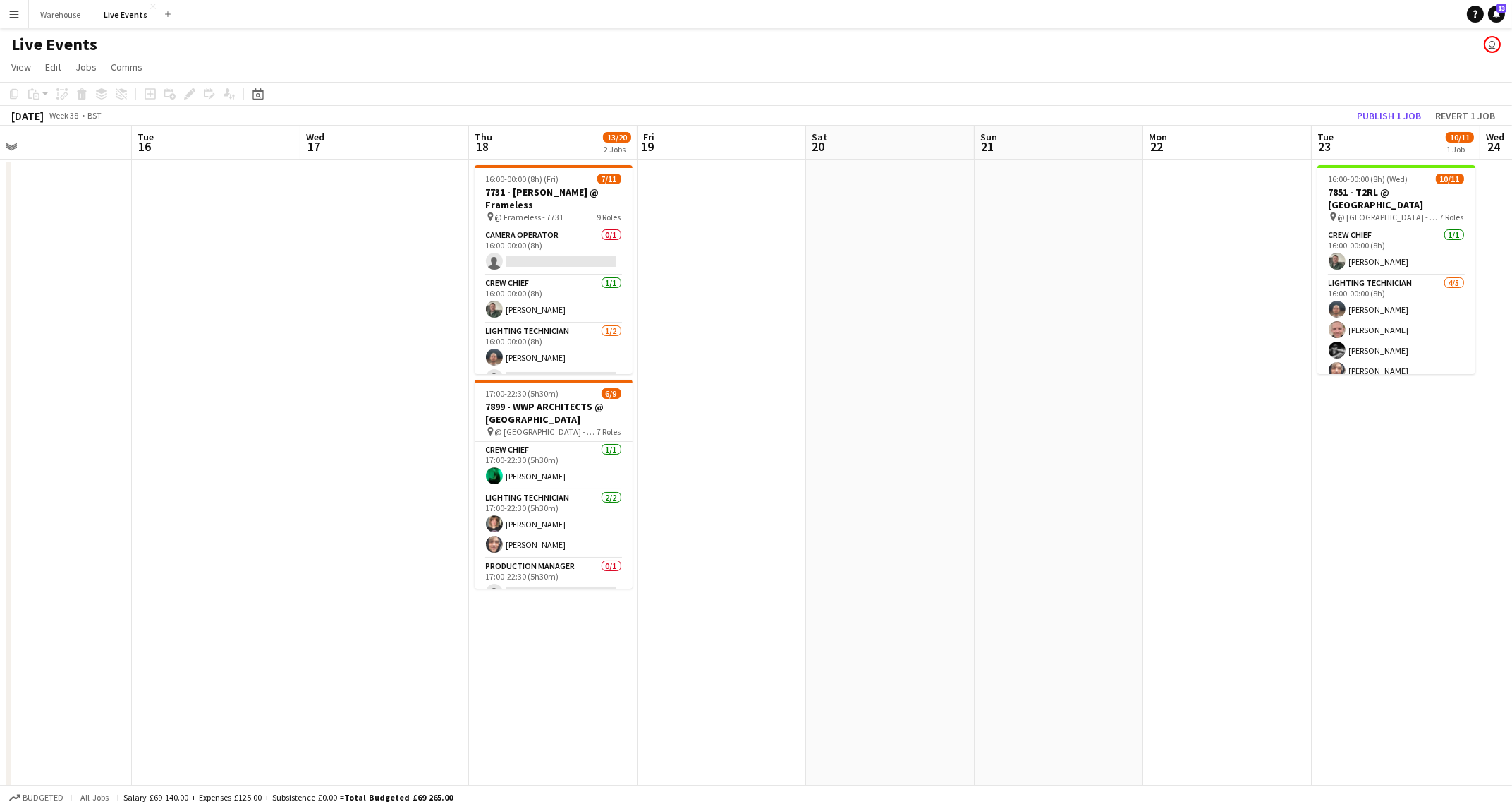
drag, startPoint x: 1054, startPoint y: 593, endPoint x: 639, endPoint y: 577, distance: 415.3
click at [408, 582] on app-calendar-viewport "Fri 12 Sat 13 Sun 14 Mon 15 Tue 16 Wed 17 Thu 18 13/20 2 Jobs Fri 19 Sat 20 Sun…" at bounding box center [756, 478] width 1512 height 706
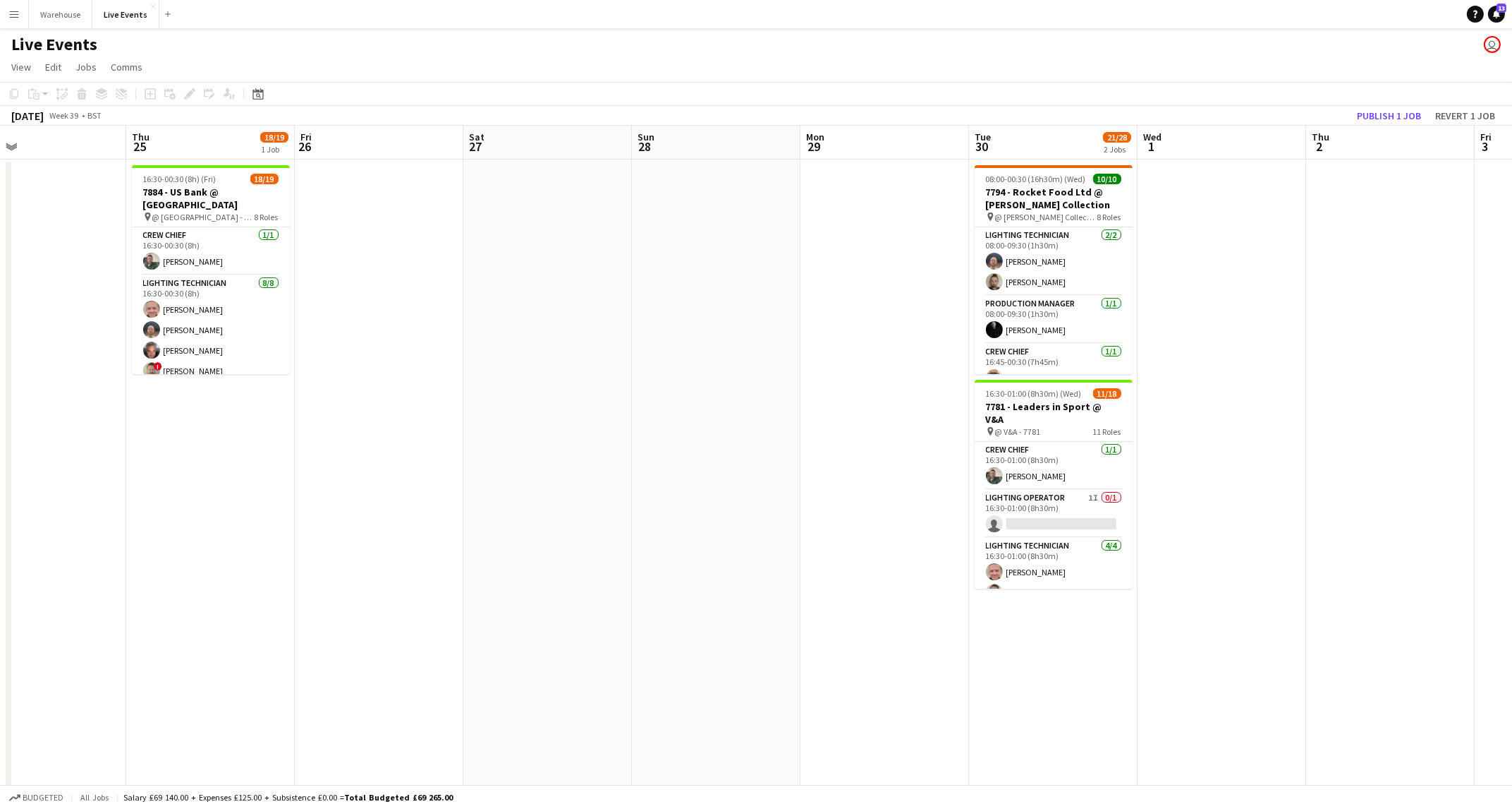
drag, startPoint x: 288, startPoint y: 571, endPoint x: 396, endPoint y: 568, distance: 108.0
click at [278, 570] on app-calendar-viewport "Sun 21 Mon 22 Tue 23 10/11 1 Job Wed 24 Thu 25 18/19 1 Job Fri 26 Sat 27 Sun 28…" at bounding box center [756, 478] width 1512 height 706
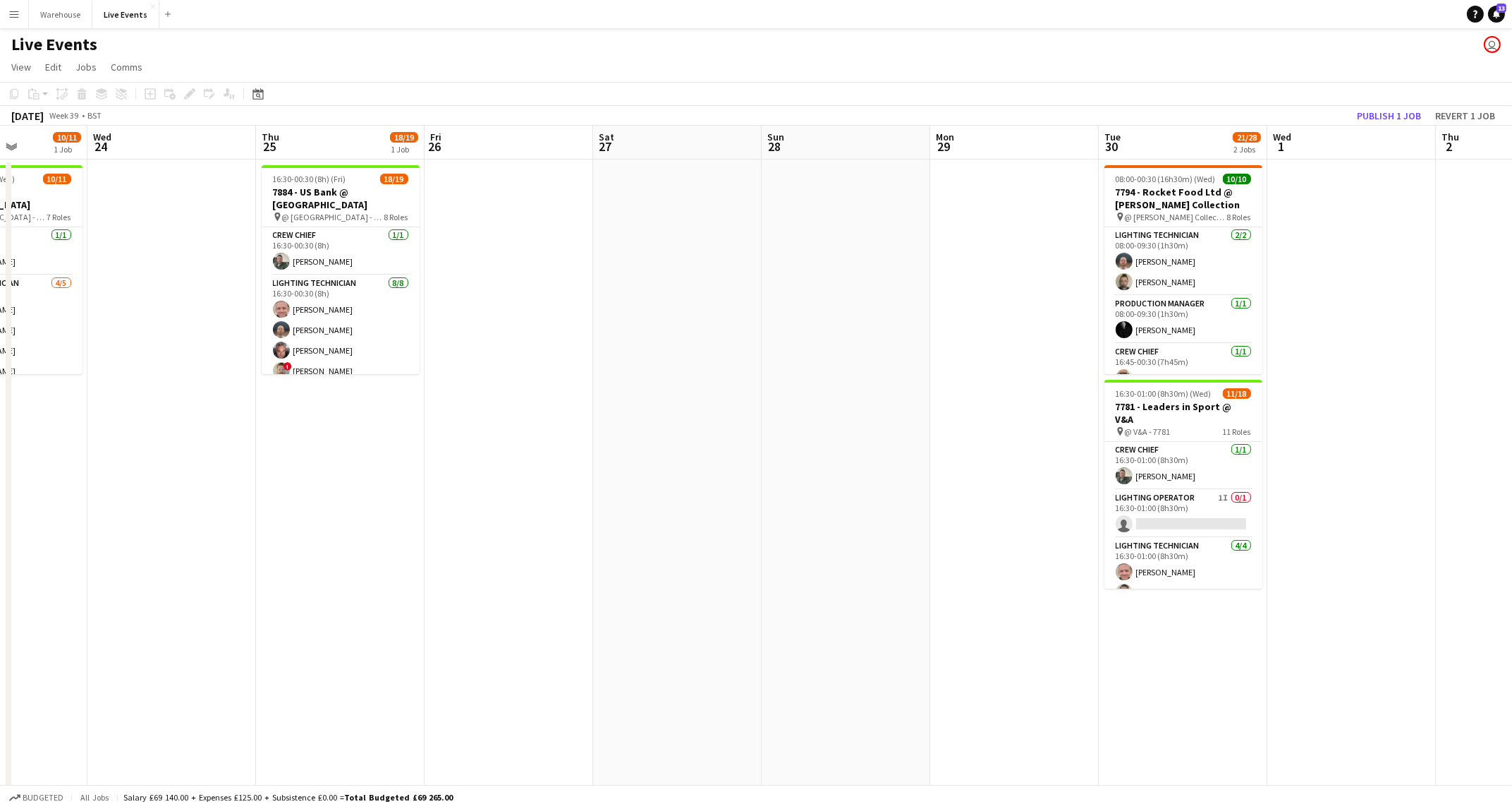
drag, startPoint x: 920, startPoint y: 587, endPoint x: 215, endPoint y: 574, distance: 705.1
click at [215, 574] on app-calendar-viewport "Sun 21 Mon 22 Tue 23 10/11 1 Job Wed 24 Thu 25 18/19 1 Job Fri 26 Sat 27 Sun 28…" at bounding box center [756, 478] width 1512 height 706
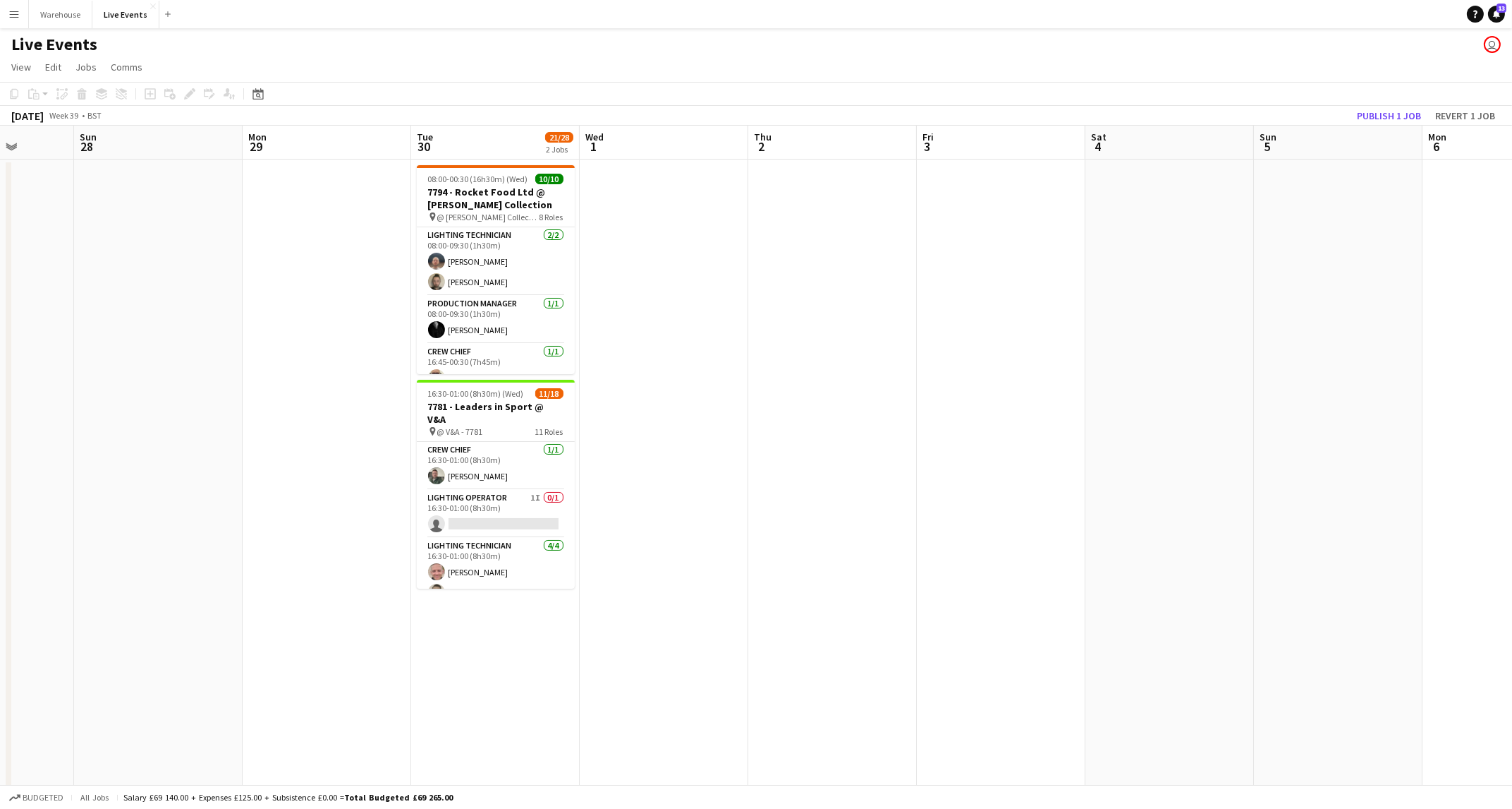
drag, startPoint x: 962, startPoint y: 591, endPoint x: 1483, endPoint y: 526, distance: 525.0
click at [1483, 526] on app-calendar-viewport "Thu 25 18/19 1 Job Fri 26 Sat 27 Sun 28 Mon 29 Tue 30 21/28 2 Jobs Wed 1 Thu 2 …" at bounding box center [756, 478] width 1512 height 706
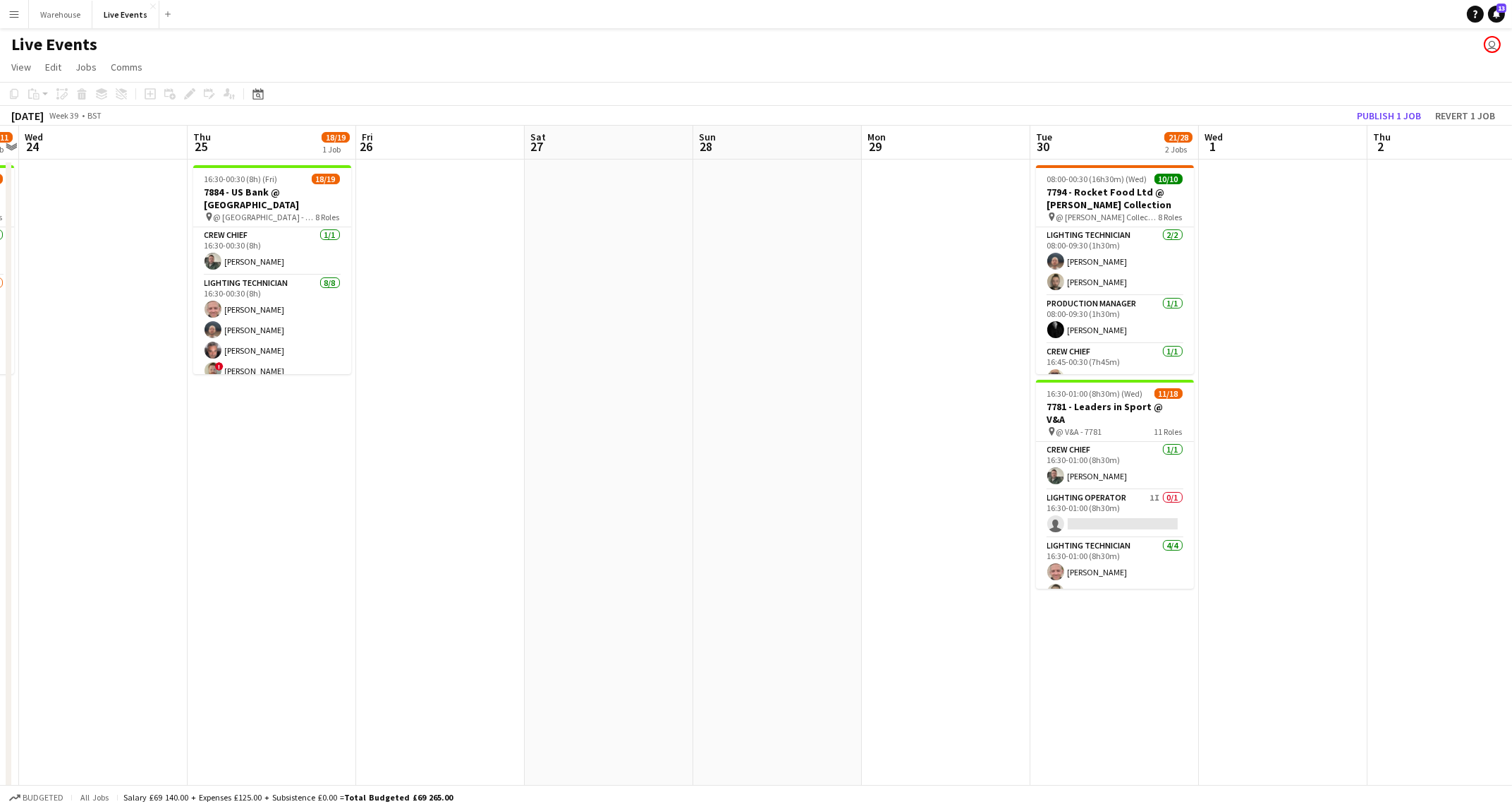
scroll to position [0, 367]
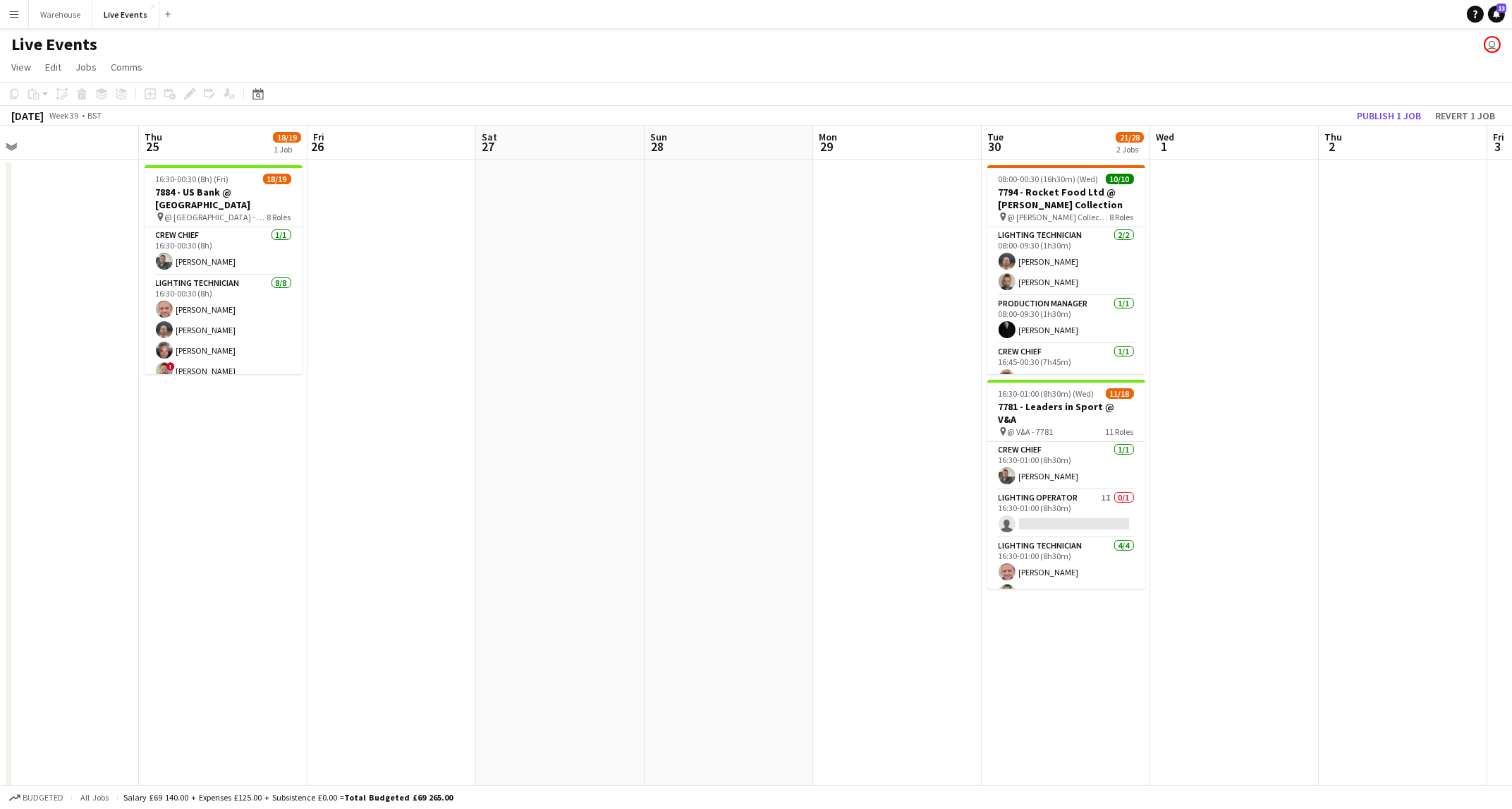
drag, startPoint x: 555, startPoint y: 637, endPoint x: 778, endPoint y: 661, distance: 224.3
click at [778, 661] on app-calendar-viewport "Mon 22 Tue 23 10/11 1 Job Wed 24 Thu 25 18/19 1 Job Fri 26 Sat 27 Sun 28 Mon 29…" at bounding box center [756, 478] width 1512 height 706
